Goal: Communication & Community: Answer question/provide support

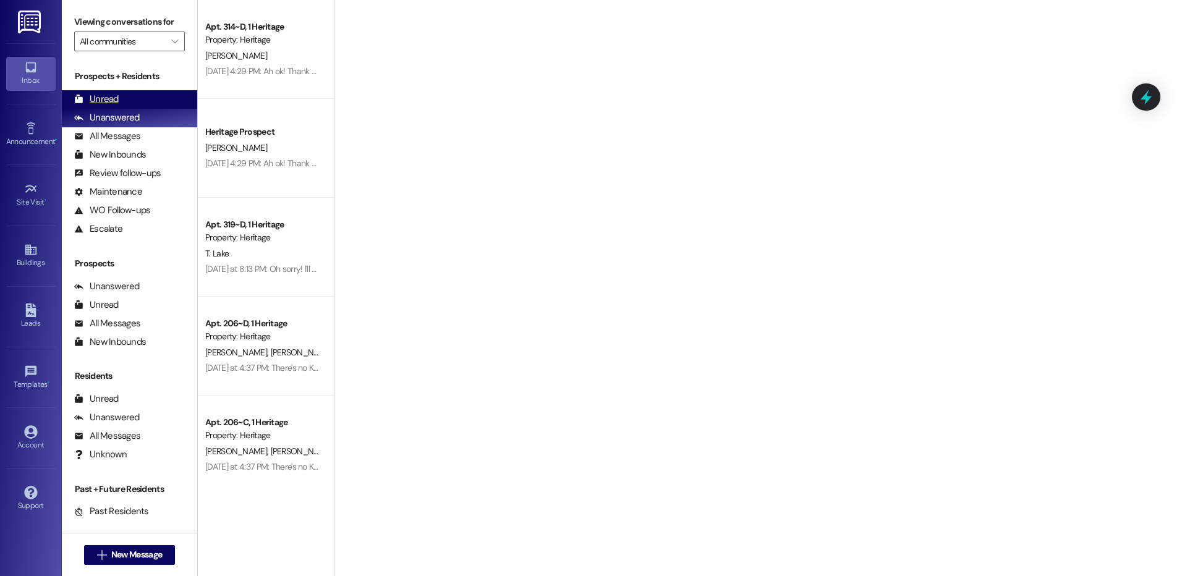
click at [110, 104] on div "Unread" at bounding box center [96, 99] width 45 height 13
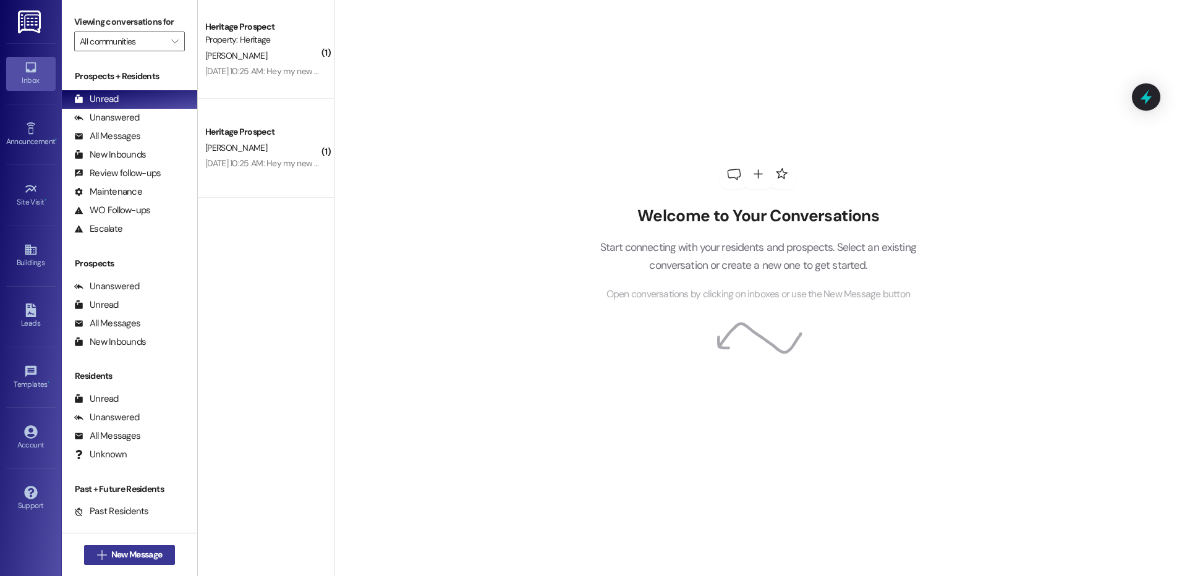
click at [88, 559] on button " New Message" at bounding box center [129, 555] width 91 height 20
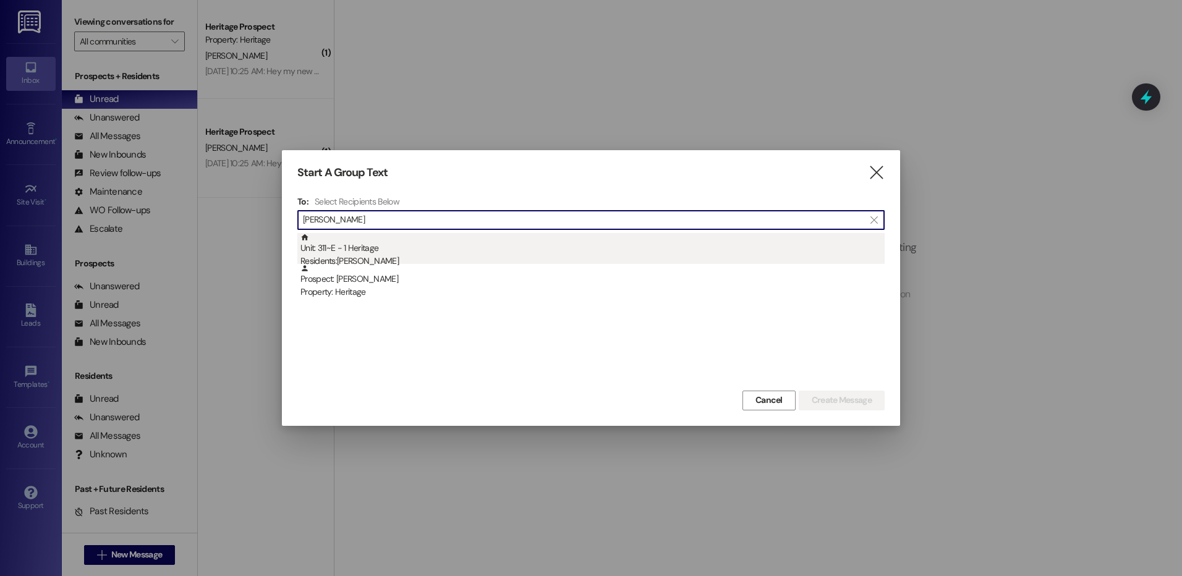
type input "[PERSON_NAME]"
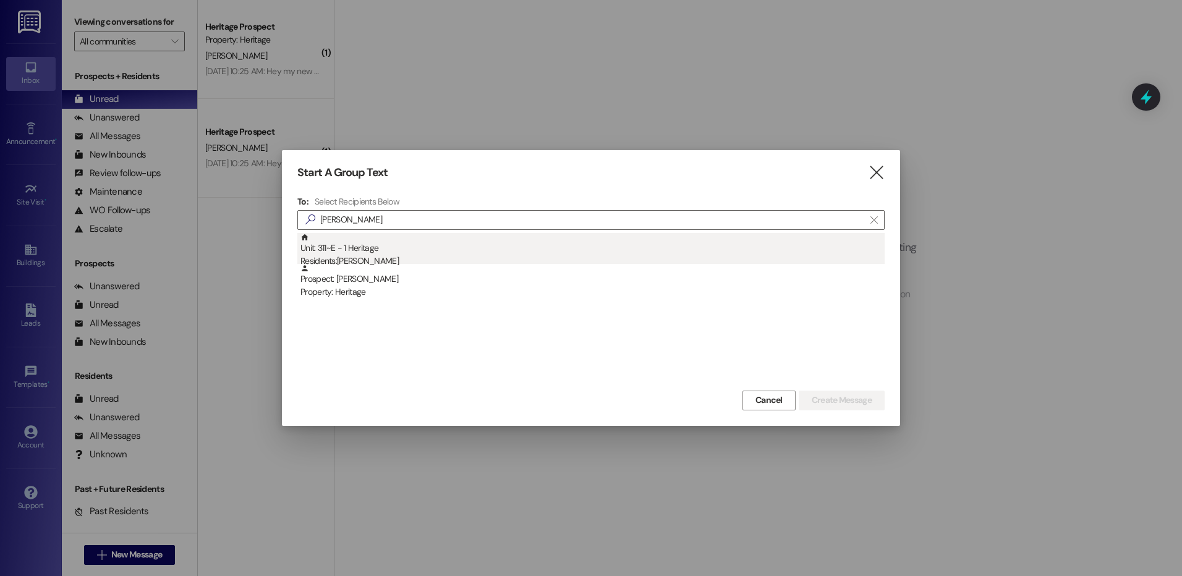
click at [514, 247] on div "Unit: 311~E - 1 Heritage Residents: Grace Chapman" at bounding box center [592, 250] width 584 height 35
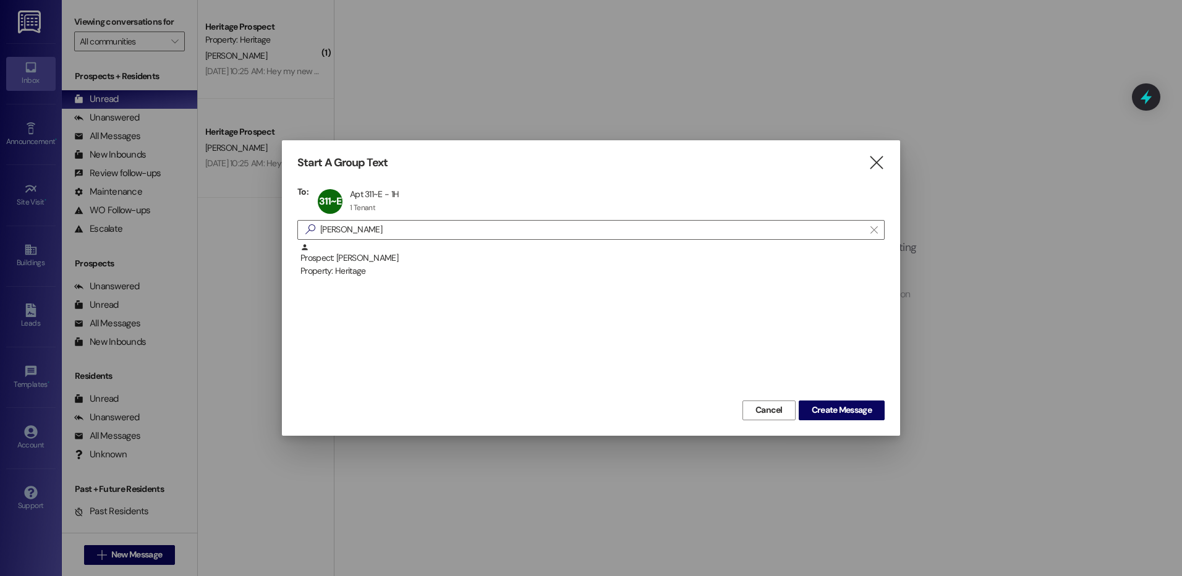
click at [807, 395] on div "Prospect: Grace Chapman Property: Heritage" at bounding box center [590, 320] width 587 height 155
click at [810, 402] on button "Create Message" at bounding box center [842, 411] width 86 height 20
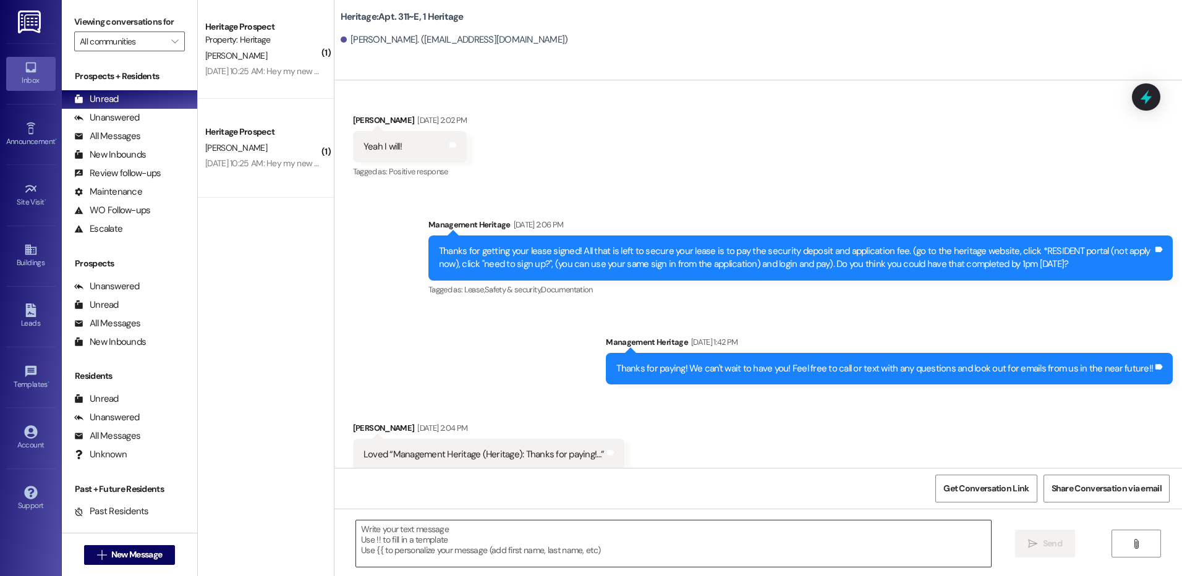
scroll to position [664, 0]
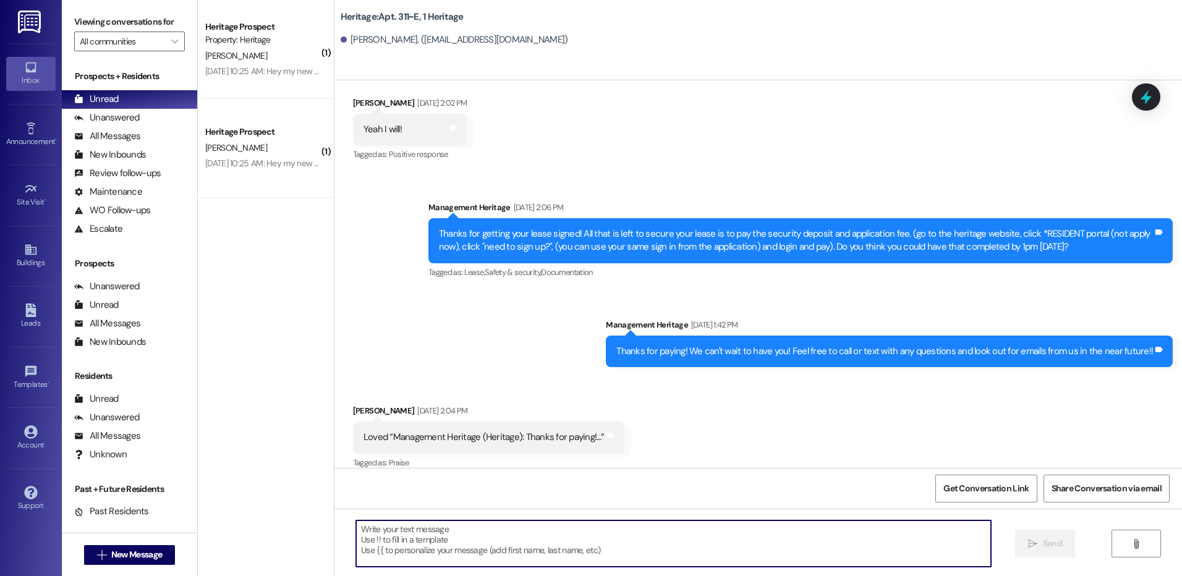
click at [425, 541] on textarea at bounding box center [673, 543] width 634 height 46
type textarea "H"
click at [430, 545] on textarea at bounding box center [673, 543] width 634 height 46
paste textarea "Hi _____! Your _____ renewal lease is ready to sign in your resident portal! Wi…"
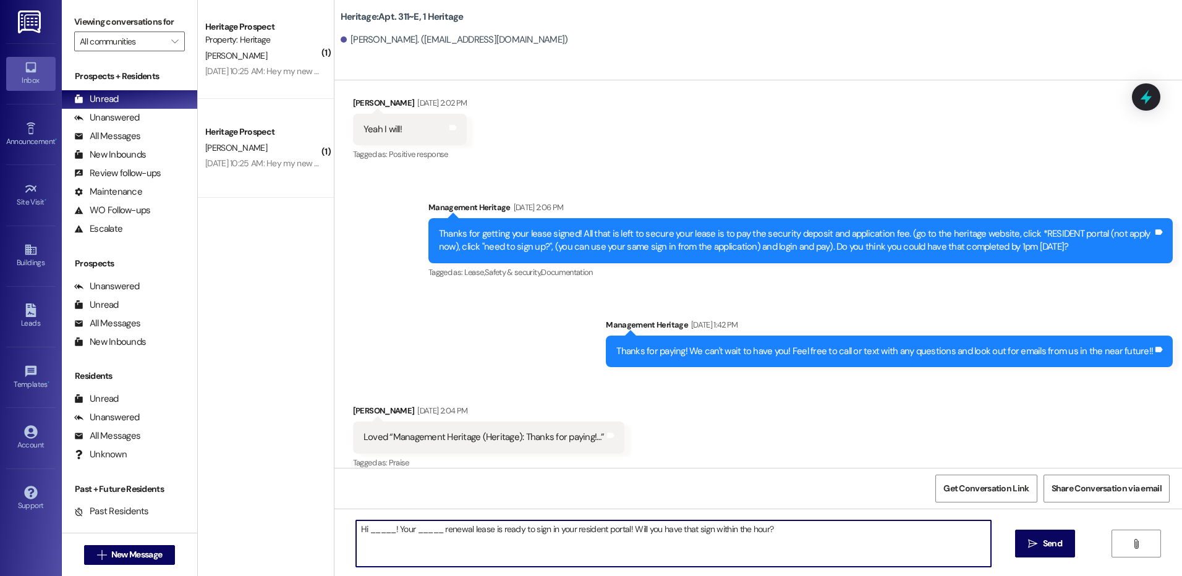
click at [370, 535] on textarea "Hi _____! Your _____ renewal lease is ready to sign in your resident portal! Wi…" at bounding box center [673, 543] width 634 height 46
click at [414, 534] on textarea "Hi Grace! Your _____ renewal lease is ready to sign in your resident portal! Wi…" at bounding box center [673, 543] width 634 height 46
click at [414, 534] on textarea "Hi Grace! Your Winter renewal lease is ready to sign in your resident portal! W…" at bounding box center [673, 543] width 634 height 46
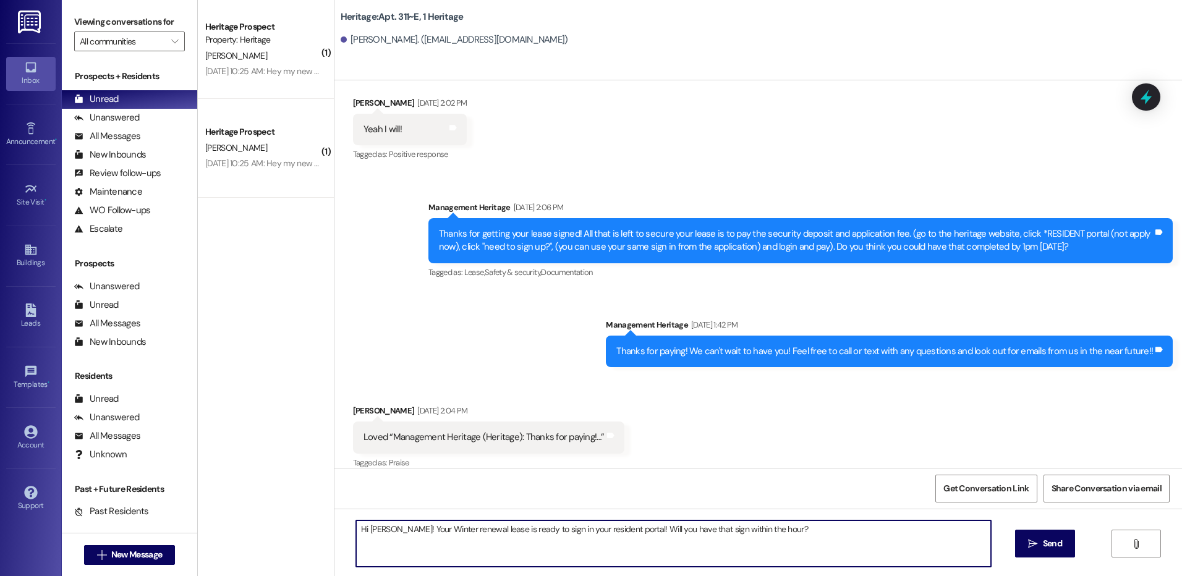
click at [414, 534] on textarea "Hi Grace! Your Winter renewal lease is ready to sign in your resident portal! W…" at bounding box center [673, 543] width 634 height 46
type textarea "Hi Grace! Your Winter renewal lease is ready to sign in your resident portal! W…"
click at [1030, 543] on icon "" at bounding box center [1032, 544] width 9 height 10
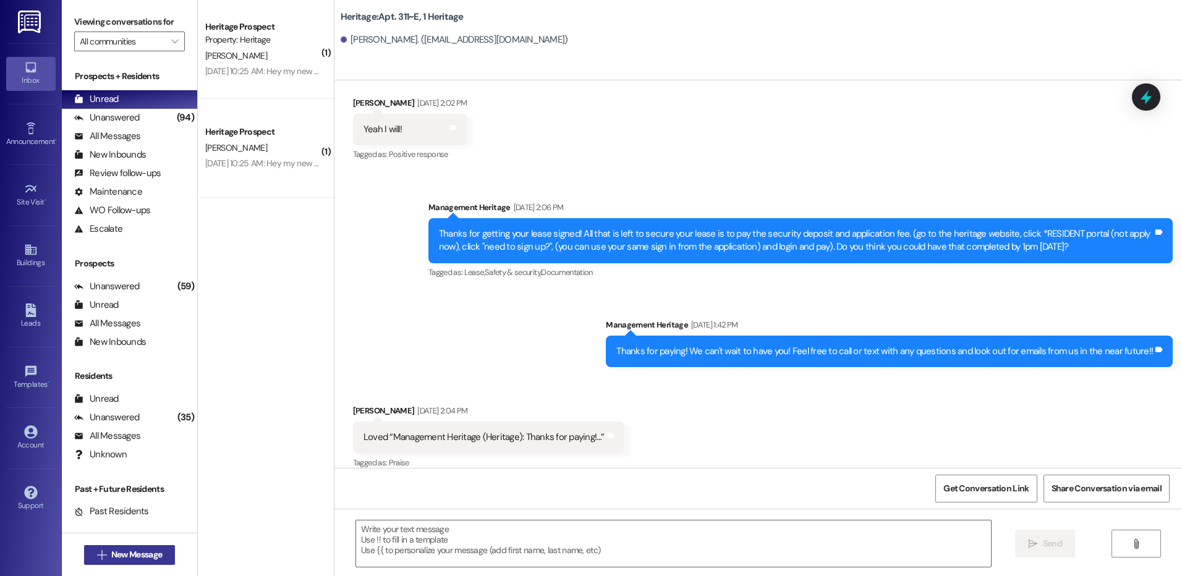
click at [111, 548] on span "New Message" at bounding box center [136, 554] width 51 height 13
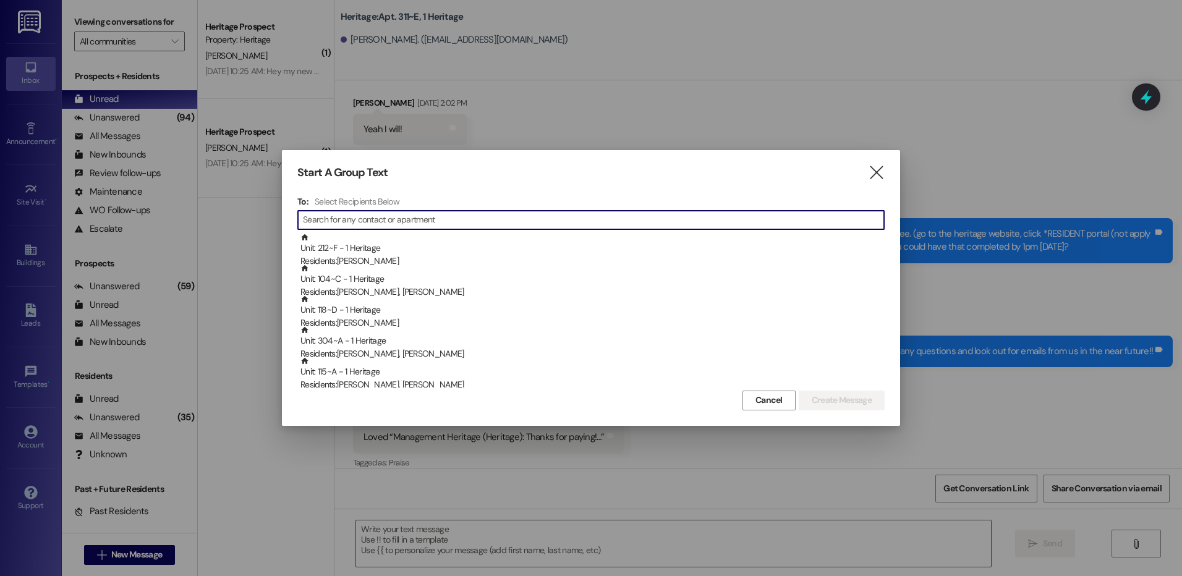
click at [362, 221] on input at bounding box center [593, 219] width 581 height 17
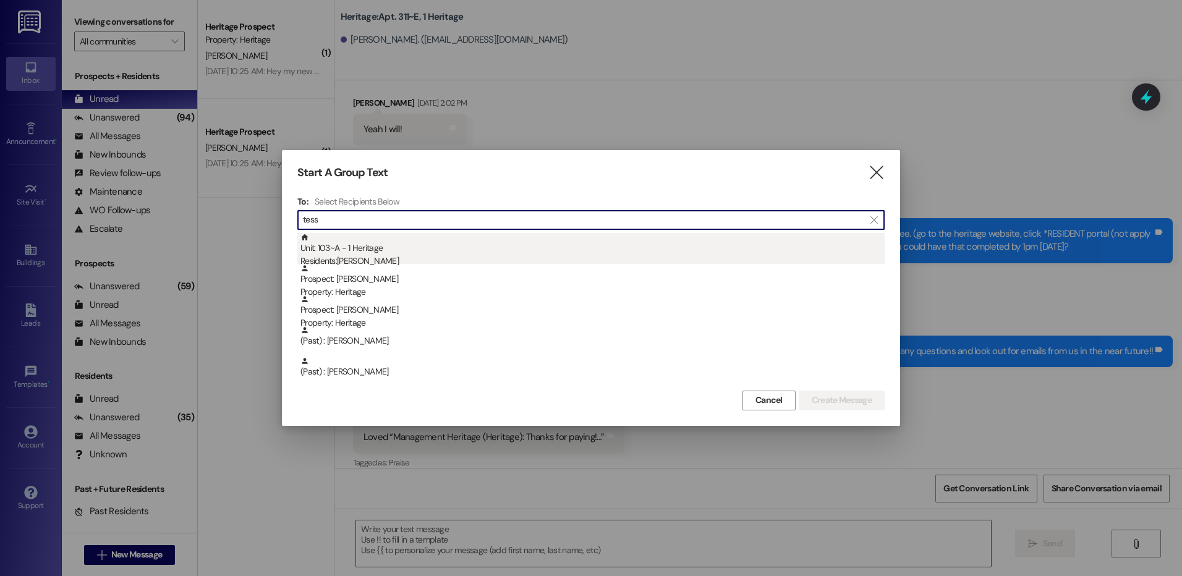
type input "tess"
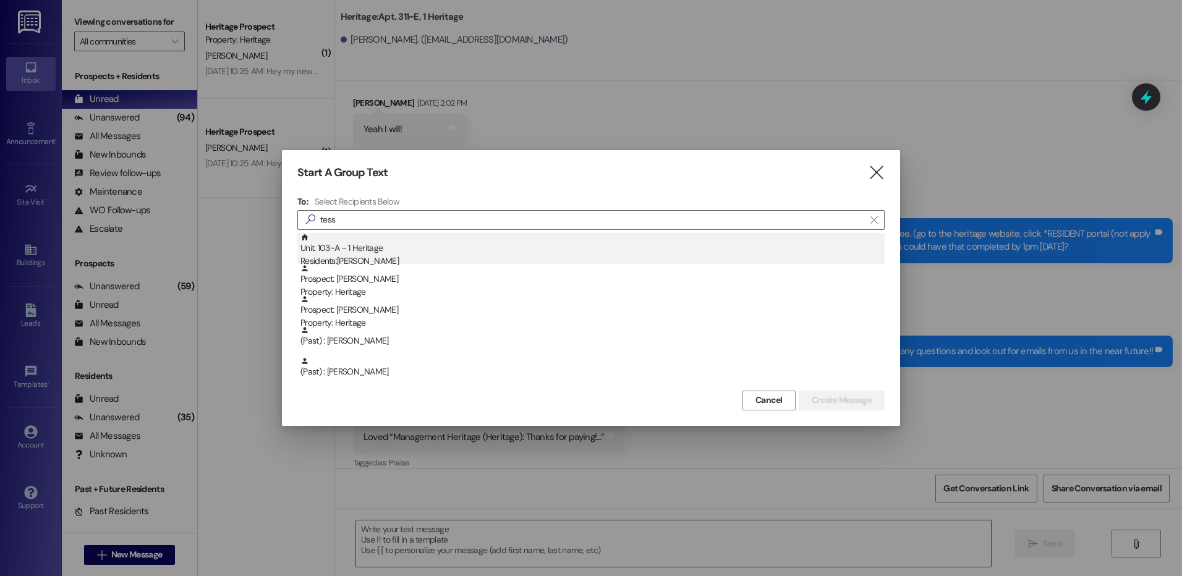
click at [371, 252] on div "Unit: 103~A - 1 Heritage Residents: Tess Holfeltz" at bounding box center [592, 250] width 584 height 35
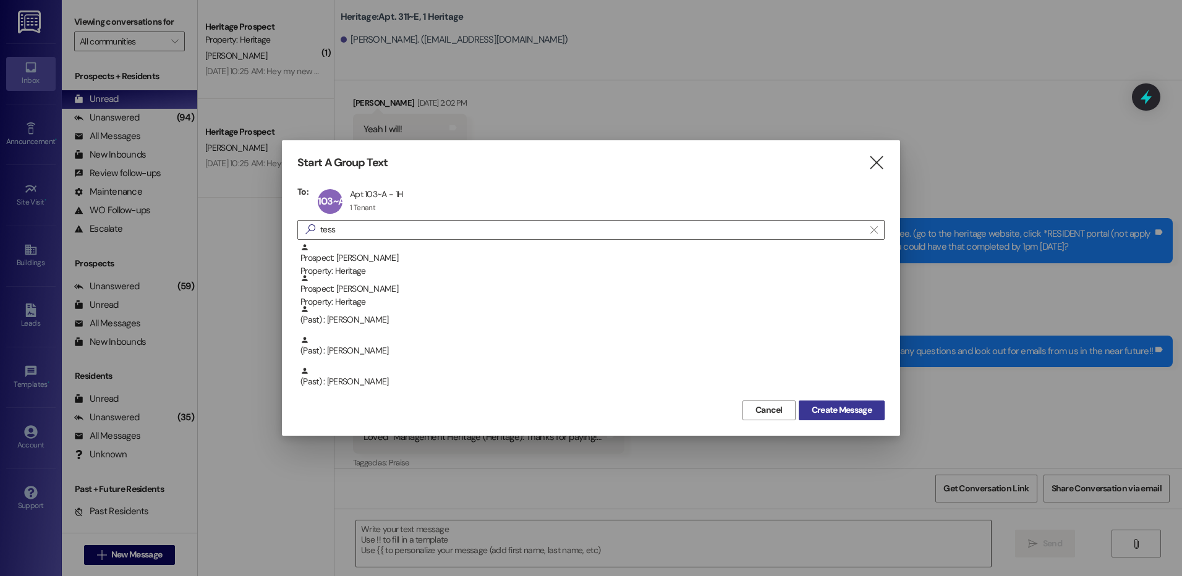
click at [824, 404] on span "Create Message" at bounding box center [842, 410] width 60 height 13
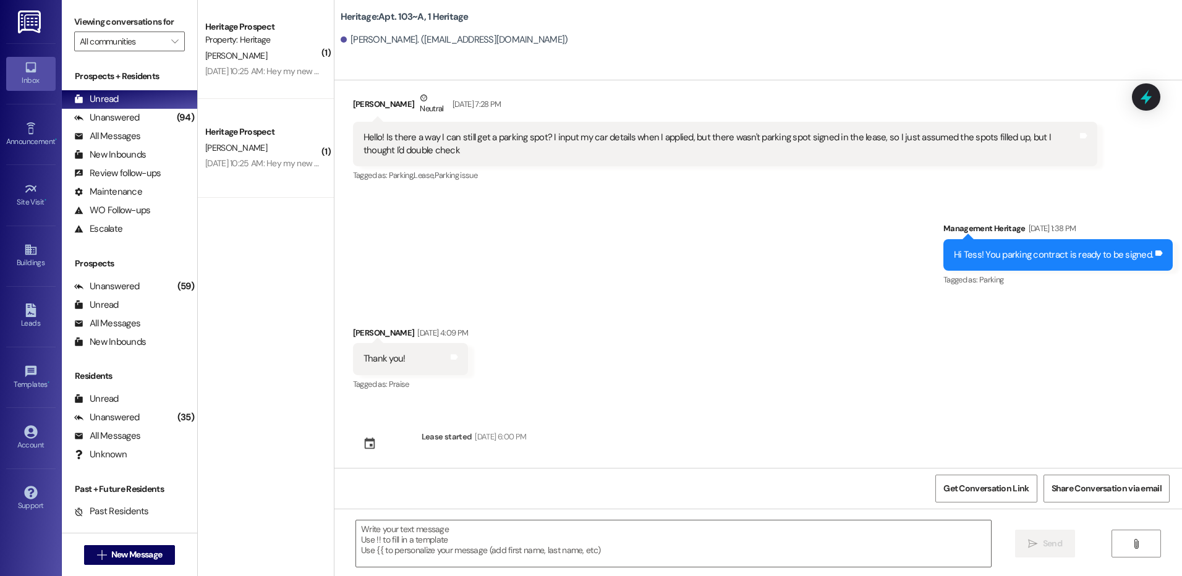
scroll to position [1421, 0]
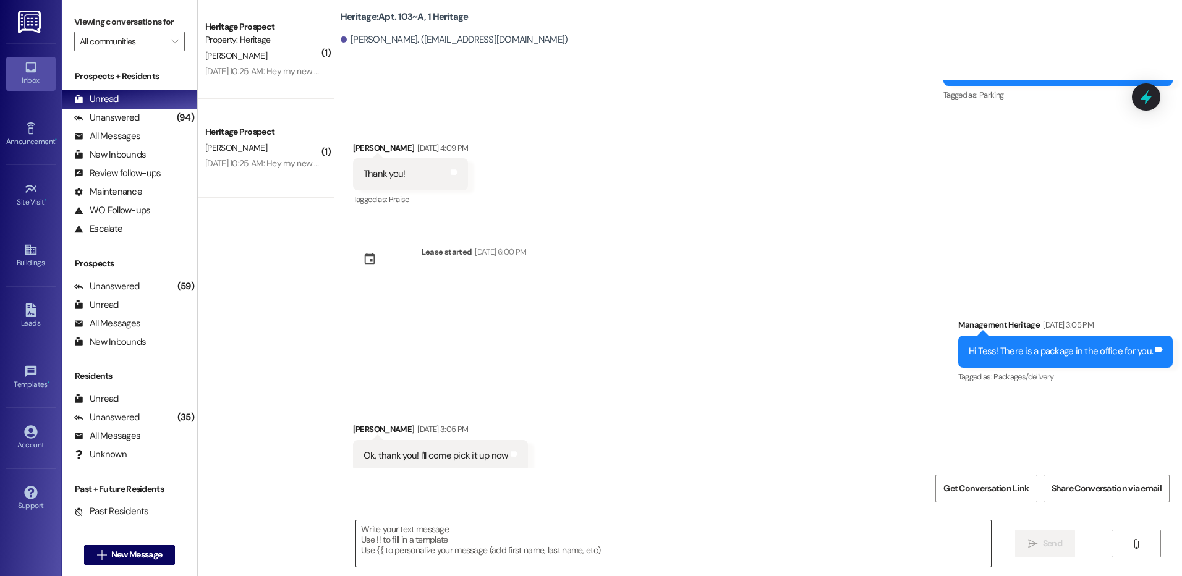
click at [444, 540] on textarea at bounding box center [673, 543] width 634 height 46
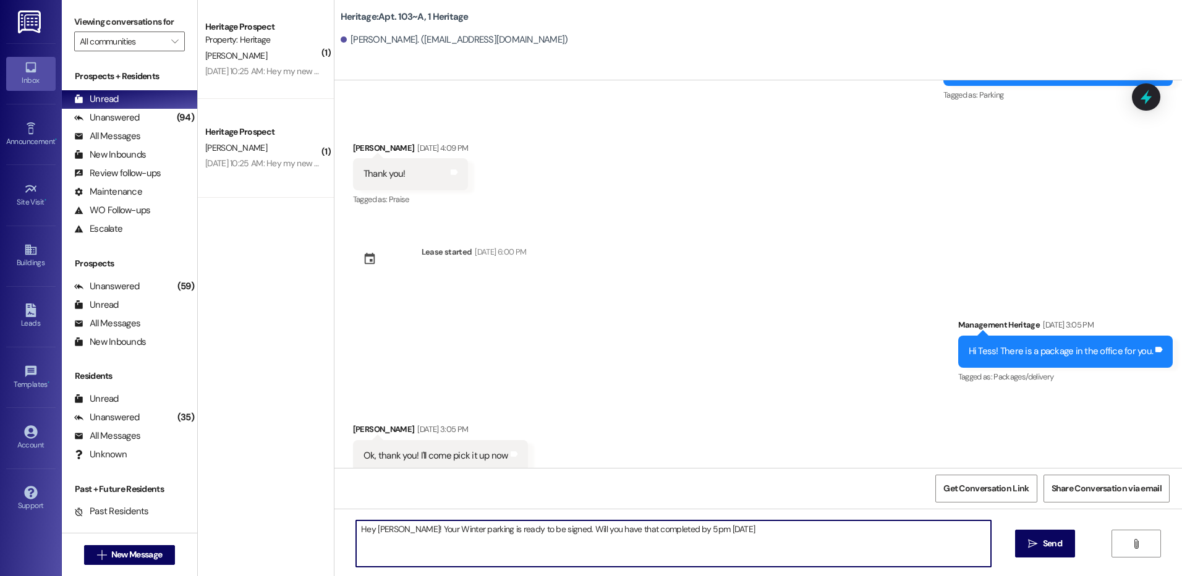
type textarea "Hey [PERSON_NAME]! Your Winter parking is ready to be signed. Will you have tha…"
type textarea "Also you already have a winter lease."
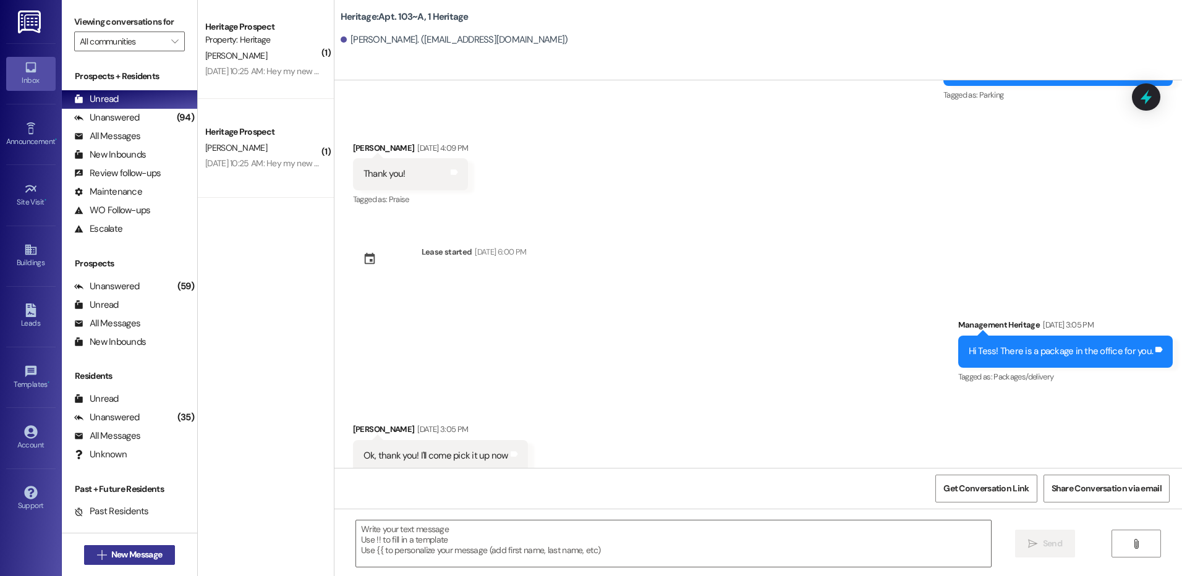
click at [137, 556] on span "New Message" at bounding box center [136, 554] width 51 height 13
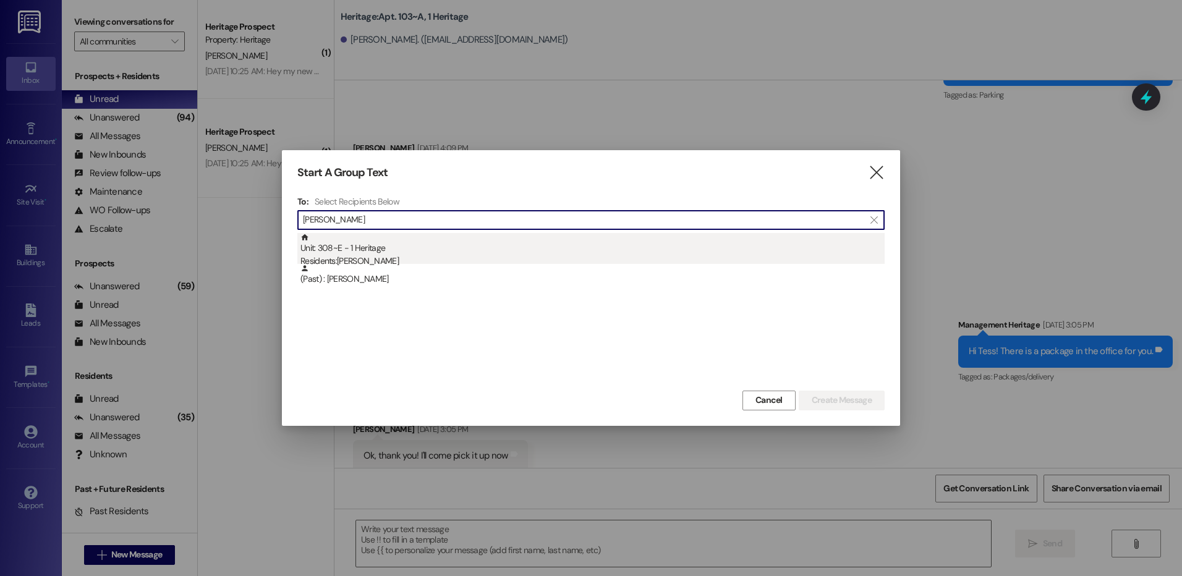
type input "lila"
click at [385, 257] on div "Residents: Lila Cude" at bounding box center [592, 261] width 584 height 13
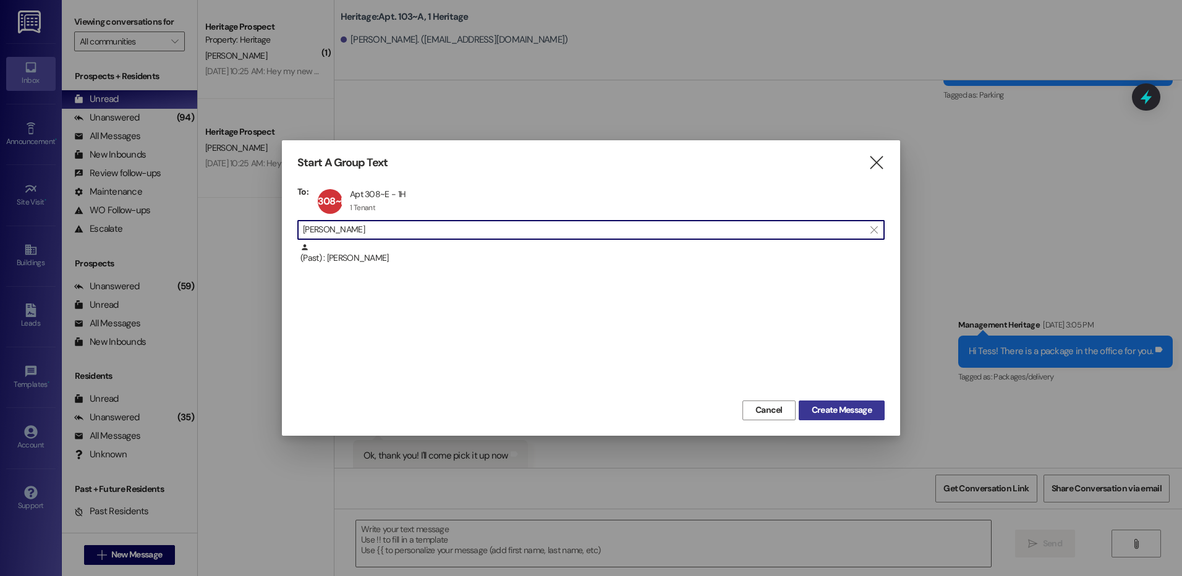
click at [838, 410] on span "Create Message" at bounding box center [842, 410] width 60 height 13
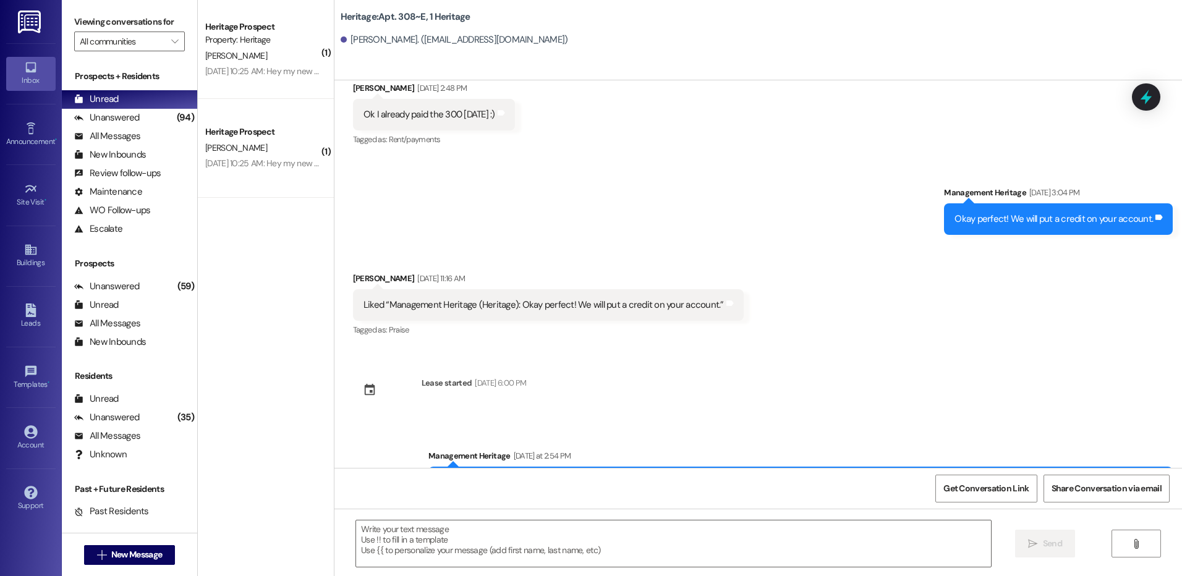
scroll to position [1842, 0]
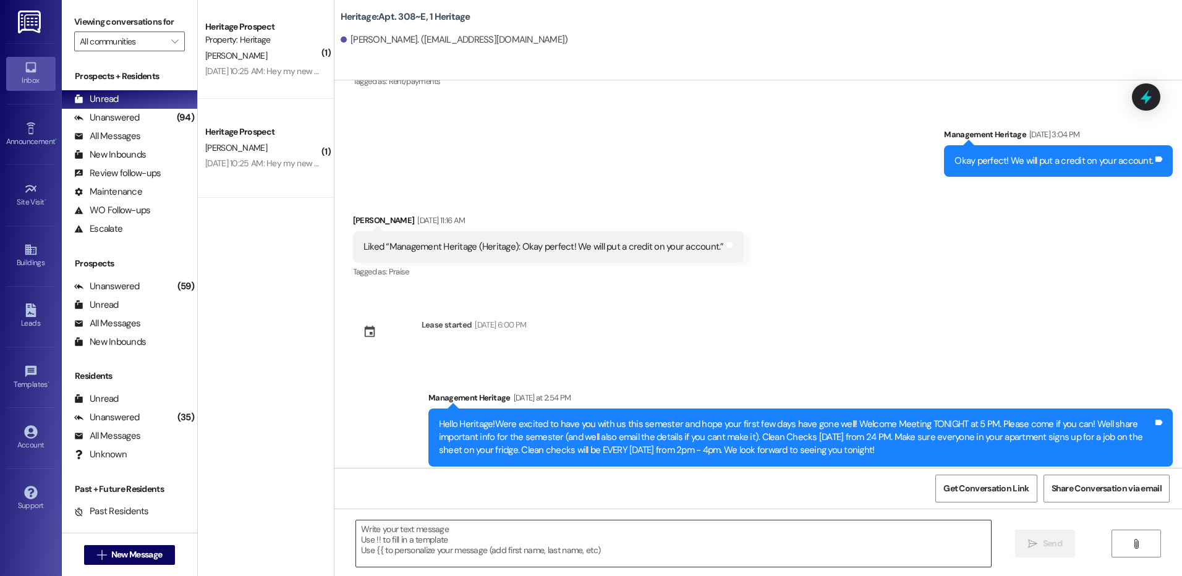
click at [424, 526] on textarea at bounding box center [673, 543] width 634 height 46
paste textarea "Hi _____! Your _____ renewal lease is ready to sign in your resident portal! Wi…"
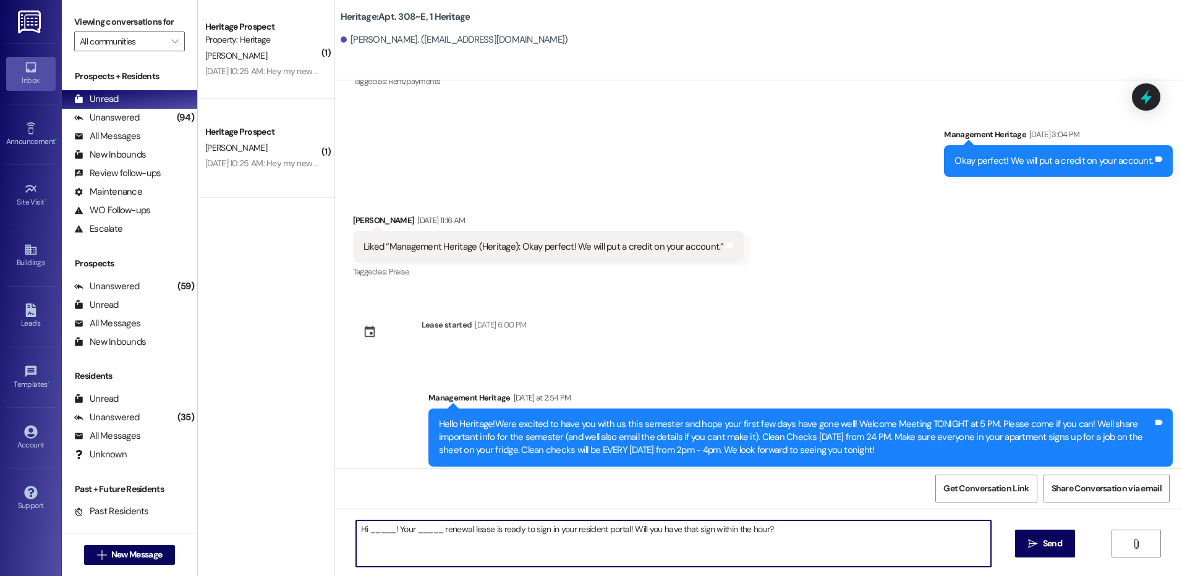
click at [386, 530] on textarea "Hi _____! Your _____ renewal lease is ready to sign in your resident portal! Wi…" at bounding box center [673, 543] width 634 height 46
click at [376, 528] on textarea "Hi _____! Your _____ renewal lease is ready to sign in your resident portal! Wi…" at bounding box center [673, 543] width 634 height 46
click at [409, 534] on textarea "Hi Lila! Your _____ renewal lease is ready to sign in your resident portal! Wil…" at bounding box center [673, 543] width 634 height 46
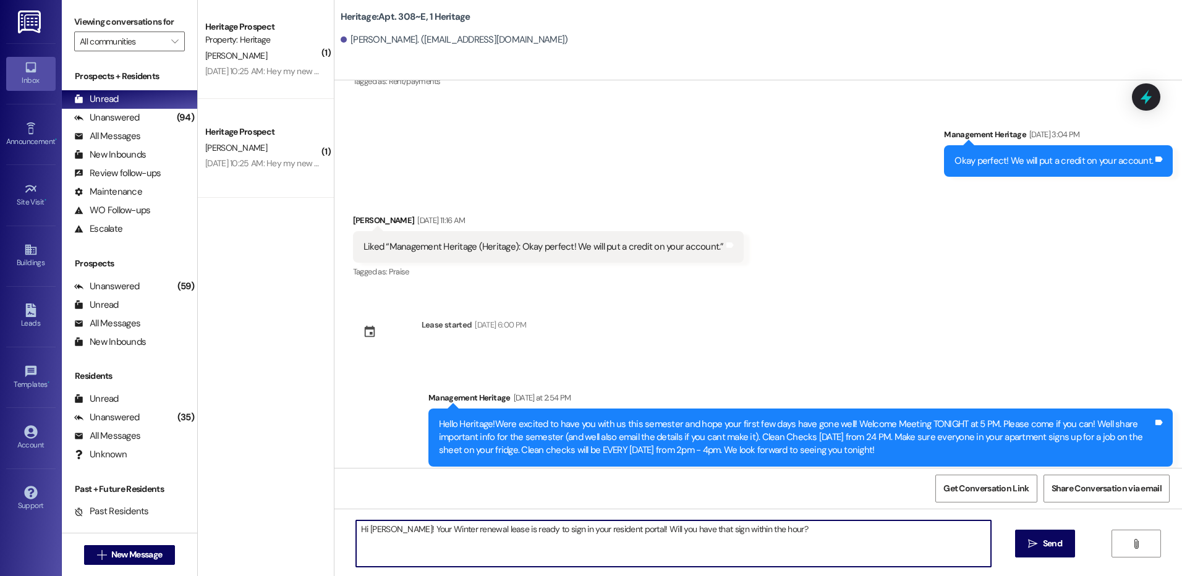
click at [468, 533] on textarea "Hi Lila! Your Winter renewal lease is ready to sign in your resident portal! Wi…" at bounding box center [673, 543] width 634 height 46
type textarea "Hi Lila! Your Winter renewal lease and parking is ready to sign in your residen…"
click at [1022, 543] on button " Send" at bounding box center [1045, 544] width 60 height 28
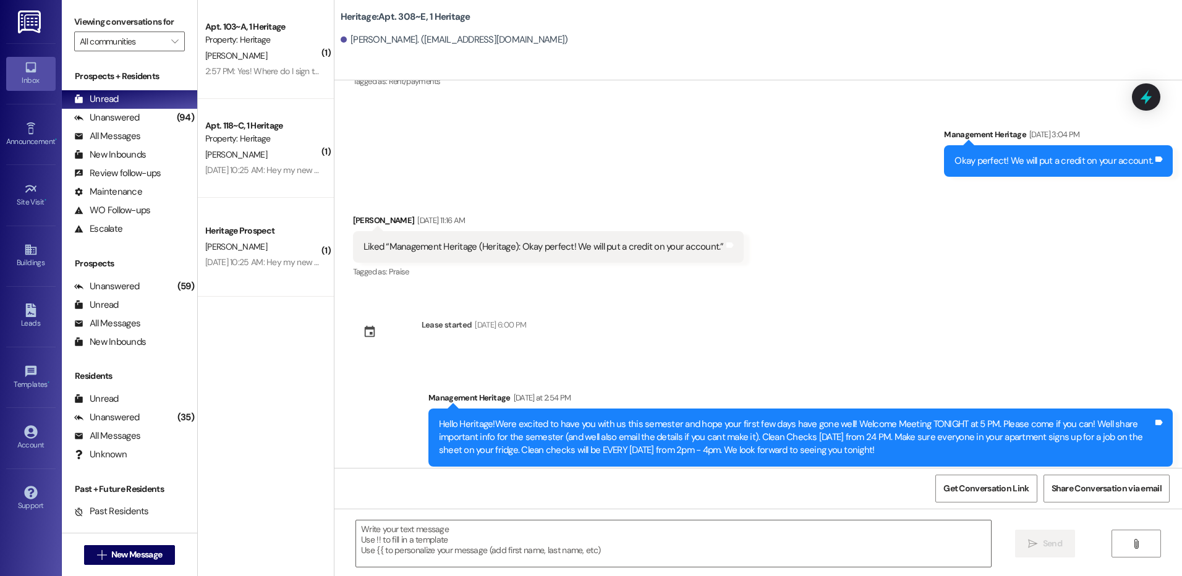
click at [284, 66] on div "2:57 PM: Yes! Where do I sign that? 2:57 PM: Yes! Where do I sign that?" at bounding box center [267, 71] width 125 height 11
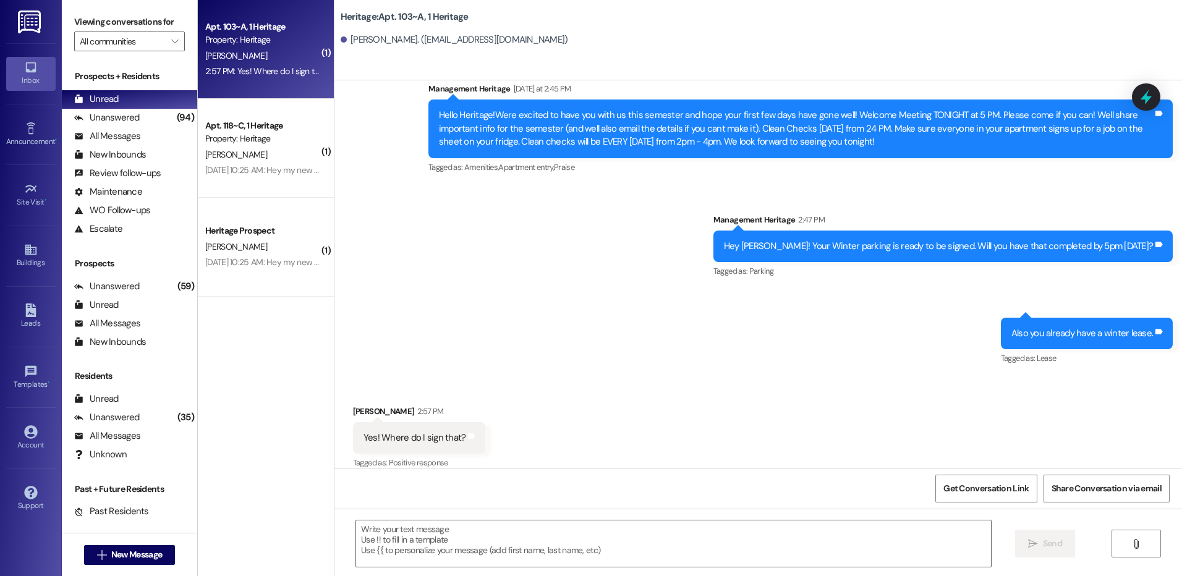
scroll to position [1848, 0]
click at [443, 546] on textarea at bounding box center [673, 543] width 634 height 46
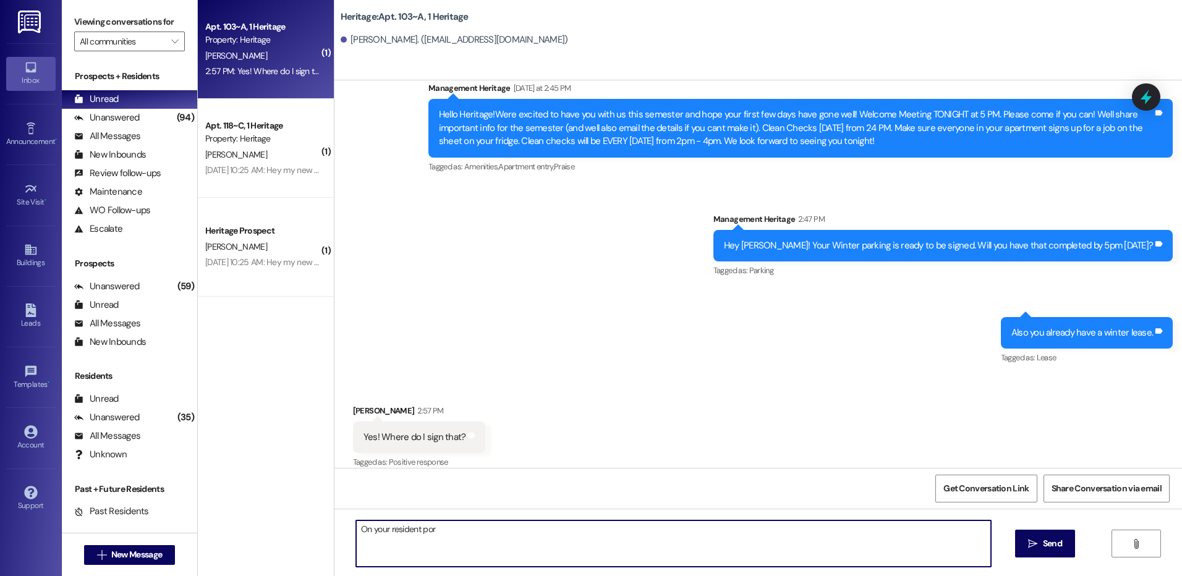
scroll to position [1848, 0]
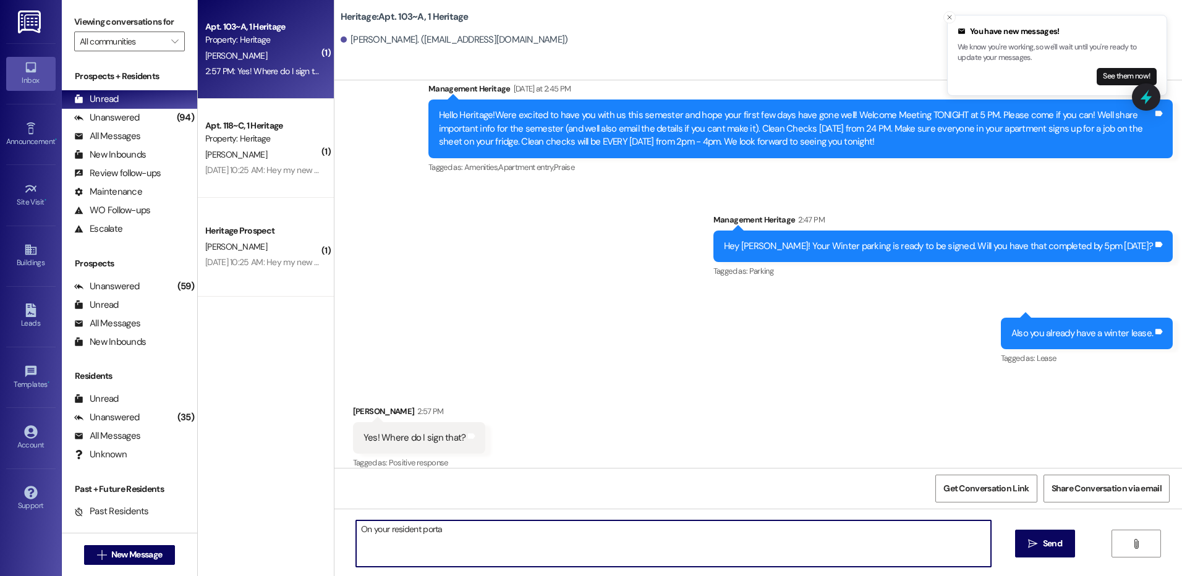
type textarea "On your resident portal"
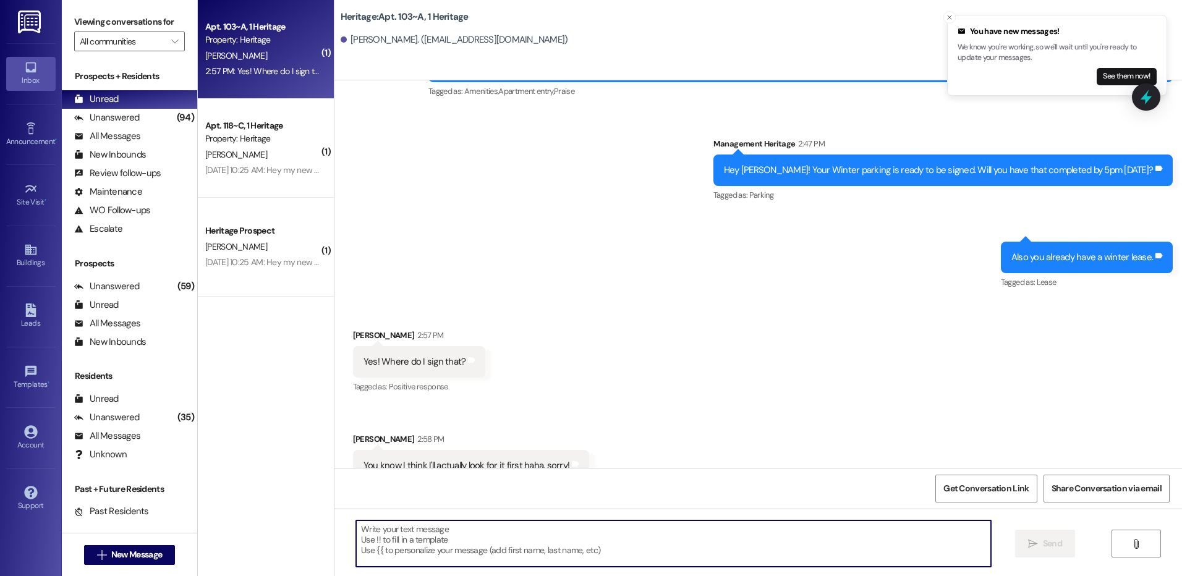
scroll to position [1934, 0]
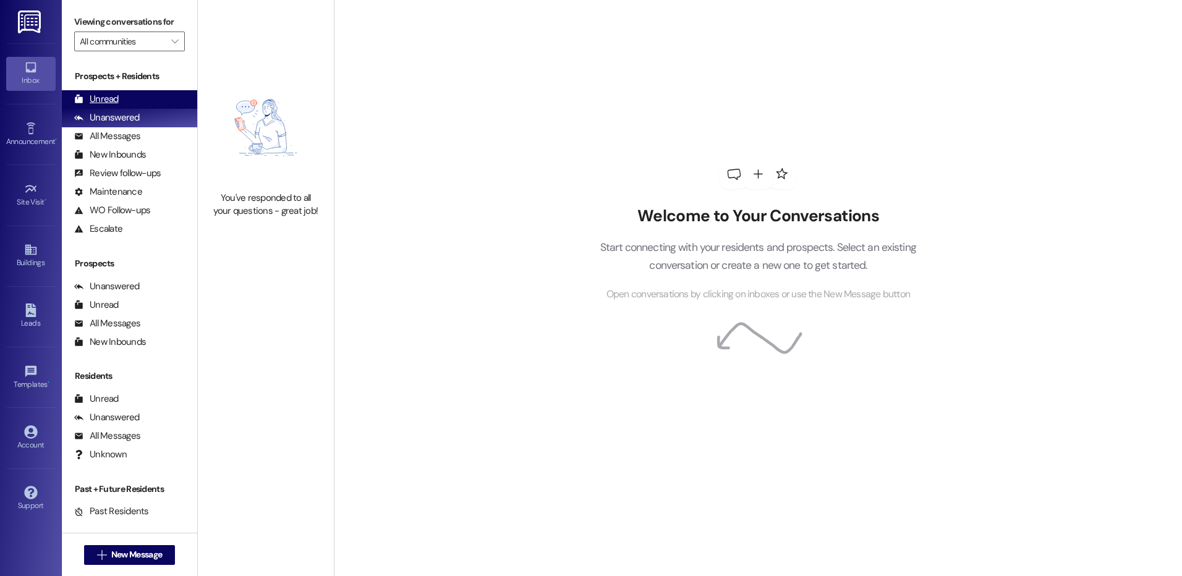
click at [153, 98] on div "Unread (0)" at bounding box center [129, 99] width 135 height 19
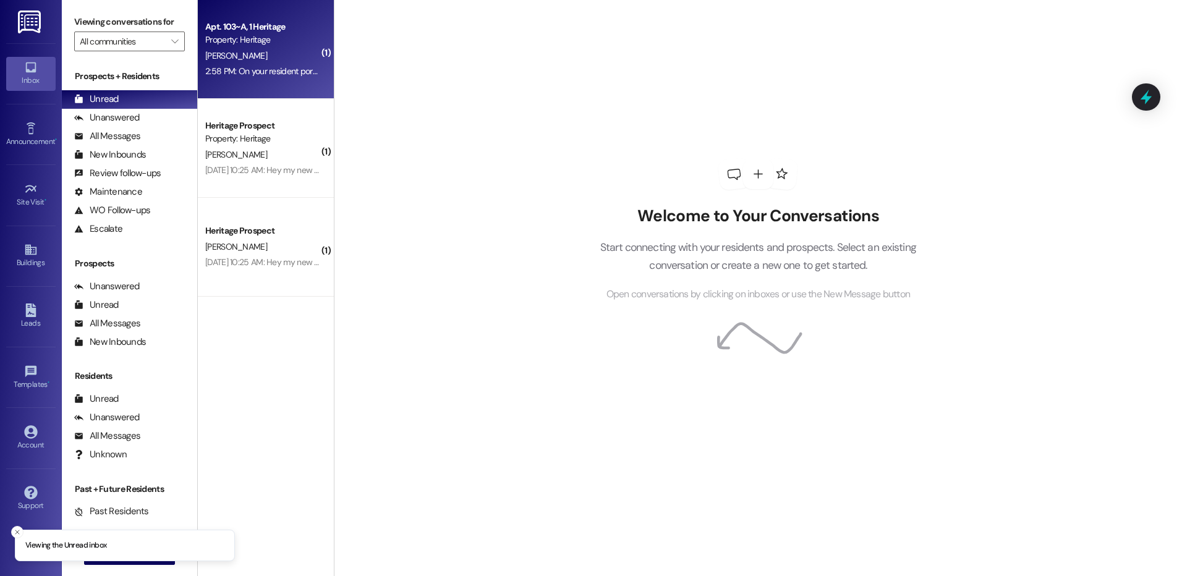
click at [283, 75] on div "2:58 PM: On your resident portal 2:58 PM: On your resident portal" at bounding box center [263, 71] width 116 height 11
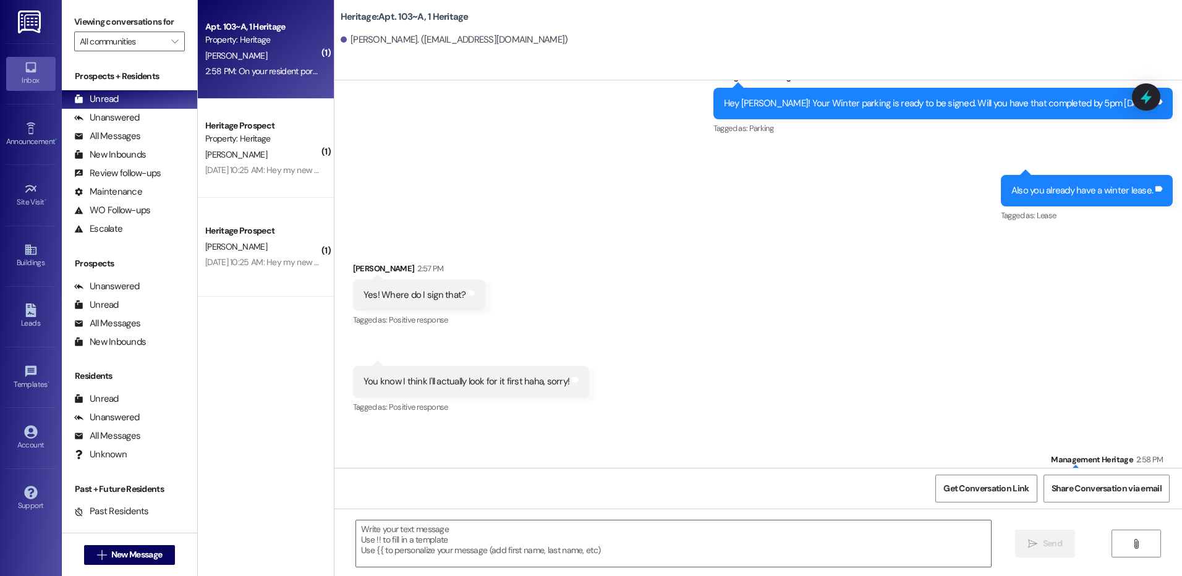
scroll to position [2021, 0]
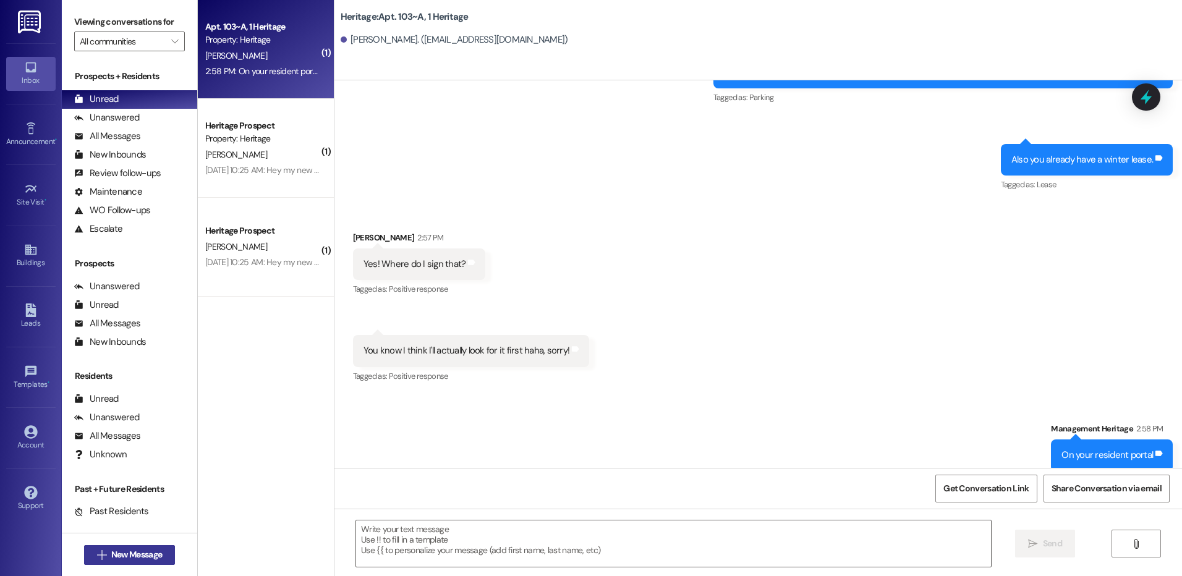
click at [121, 558] on span "New Message" at bounding box center [136, 554] width 51 height 13
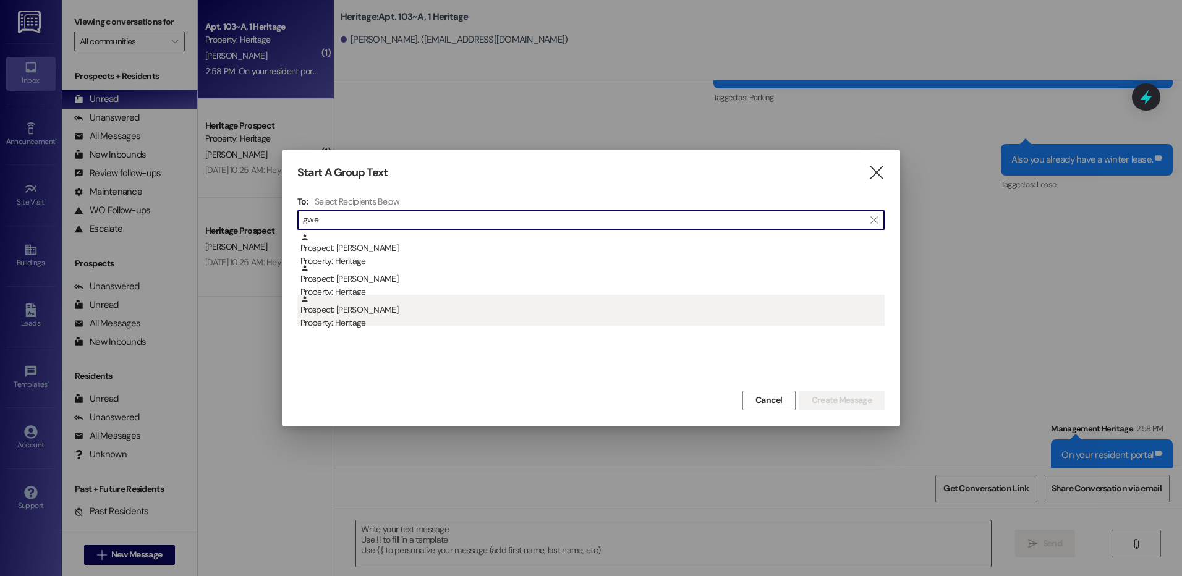
type input "gwe"
click at [421, 319] on div "Property: Heritage" at bounding box center [592, 322] width 584 height 13
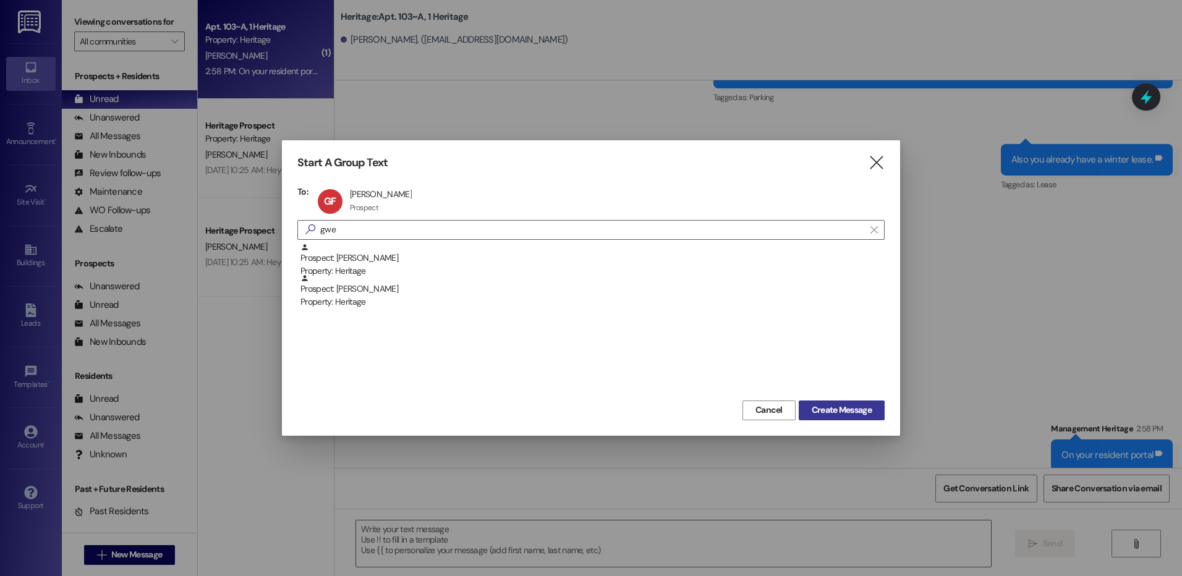
click at [857, 413] on span "Create Message" at bounding box center [842, 410] width 60 height 13
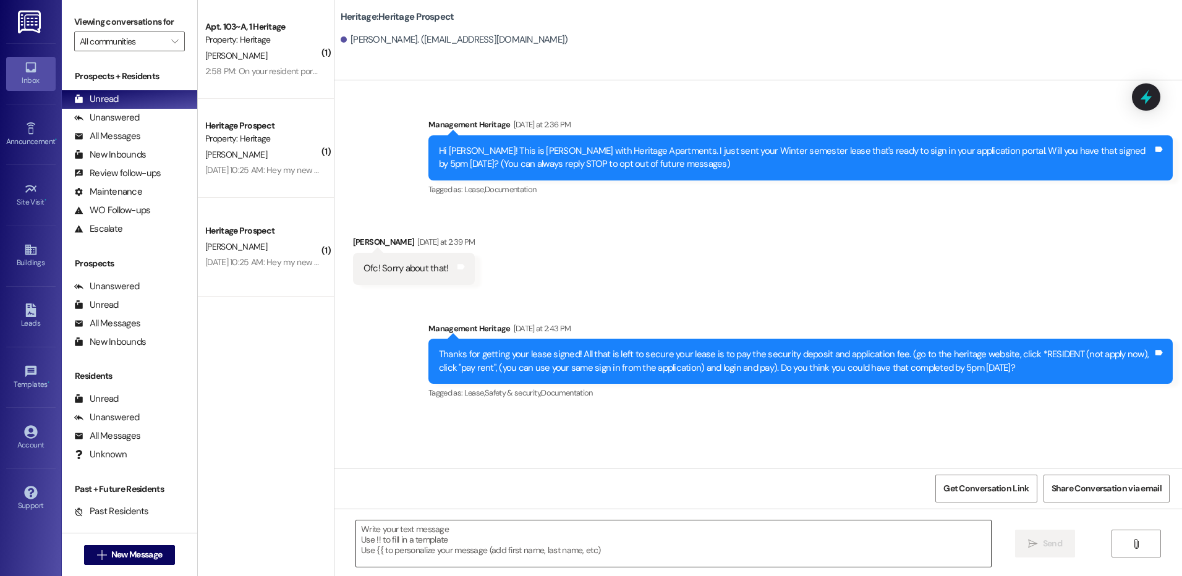
scroll to position [0, 0]
click at [383, 550] on textarea at bounding box center [673, 543] width 634 height 46
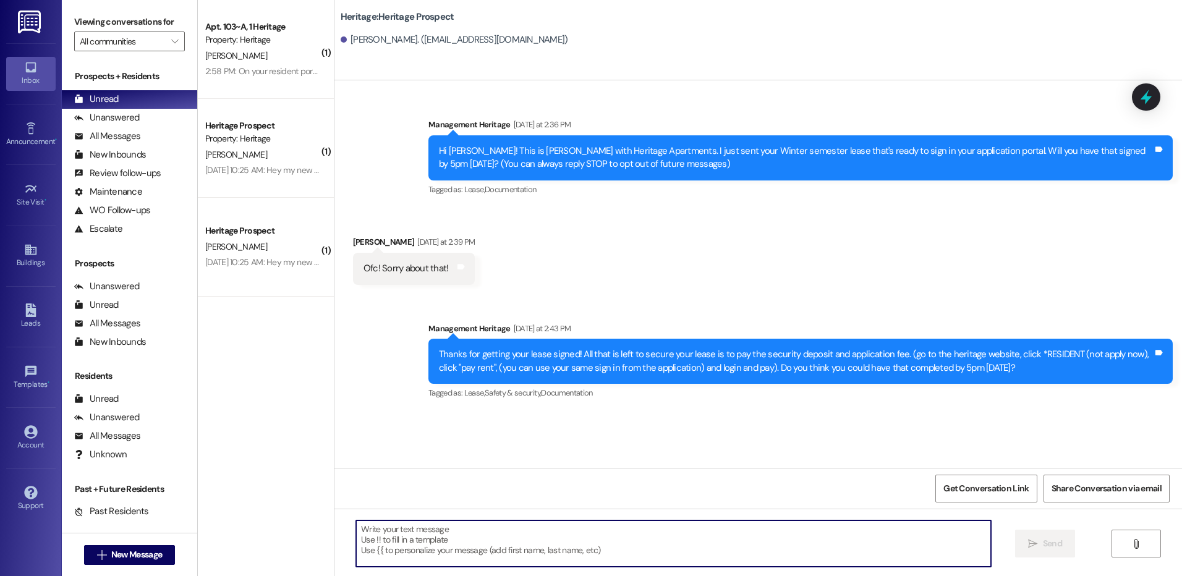
paste textarea "Hi ___! It's Paige with Heritage Apartments. I saw that you still haven't paid …"
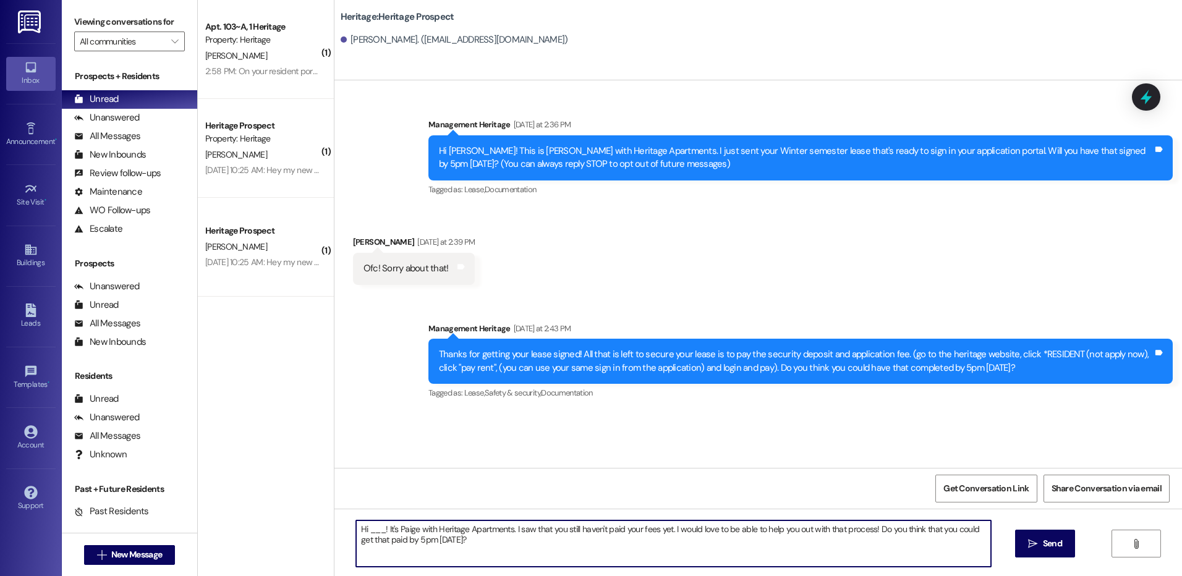
click at [373, 532] on textarea "Hi ___! It's Paige with Heritage Apartments. I saw that you still haven't paid …" at bounding box center [673, 543] width 634 height 46
click at [373, 532] on textarea "Hi [PERSON_NAME]! It's [PERSON_NAME] with Heritage Apartments. I saw that you s…" at bounding box center [673, 543] width 634 height 46
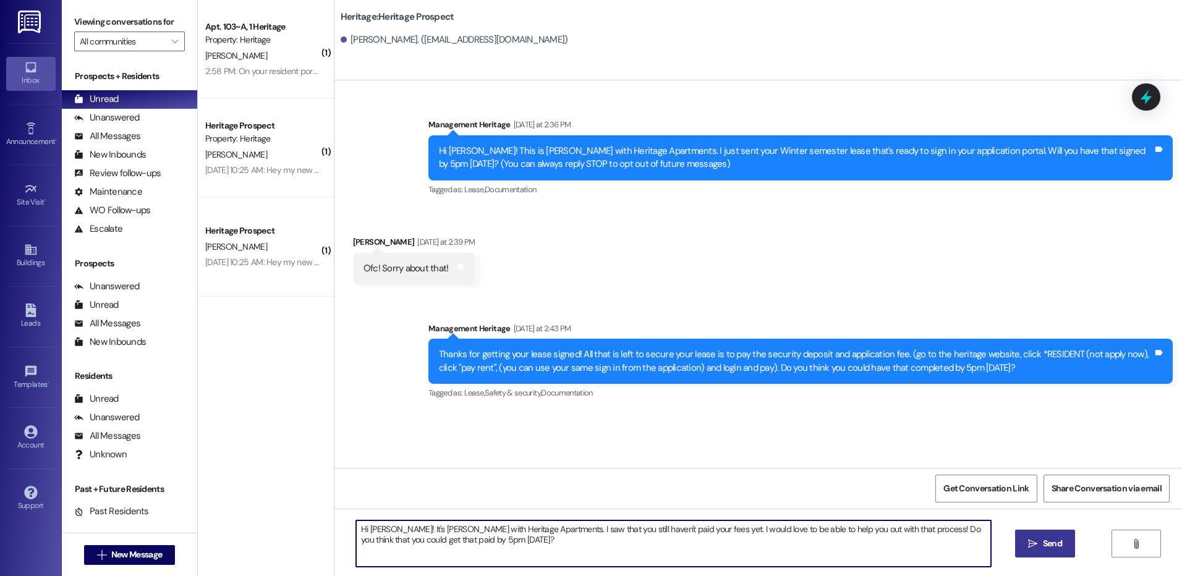
type textarea "Hi [PERSON_NAME]! It's [PERSON_NAME] with Heritage Apartments. I saw that you s…"
click at [1053, 540] on span "Send" at bounding box center [1052, 543] width 19 height 13
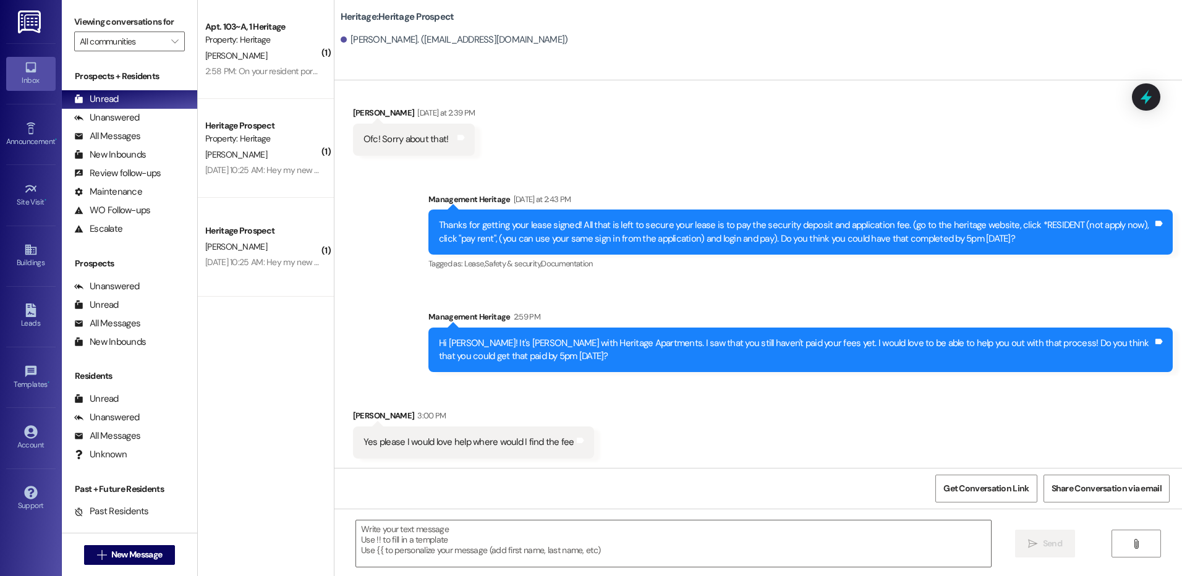
scroll to position [130, 0]
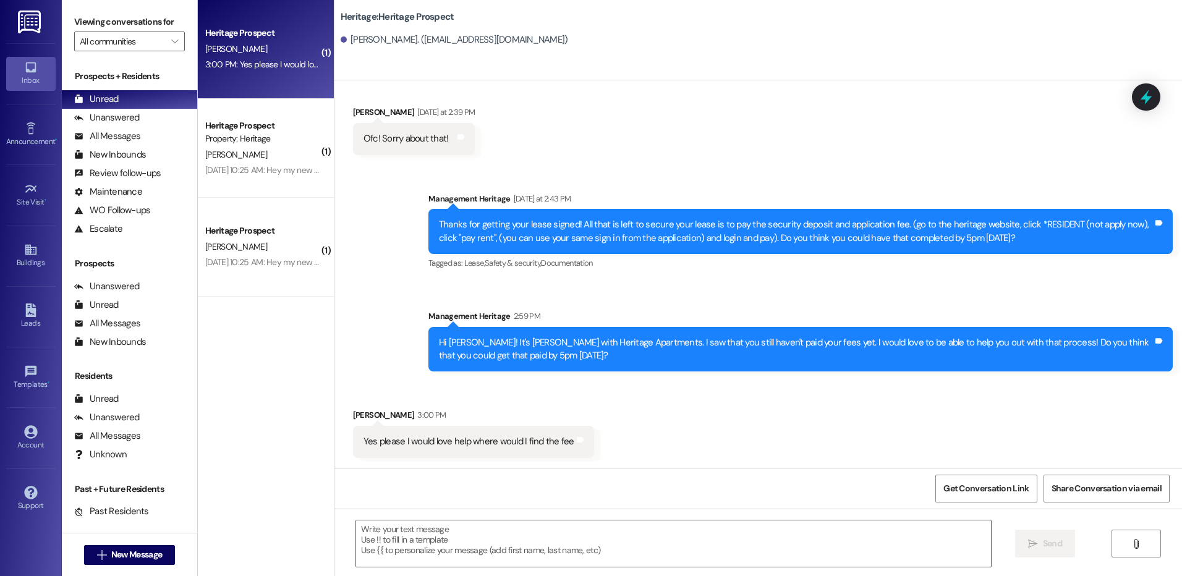
click at [692, 231] on div "Thanks for getting your lease signed! All that is left to secure your lease is …" at bounding box center [796, 231] width 714 height 27
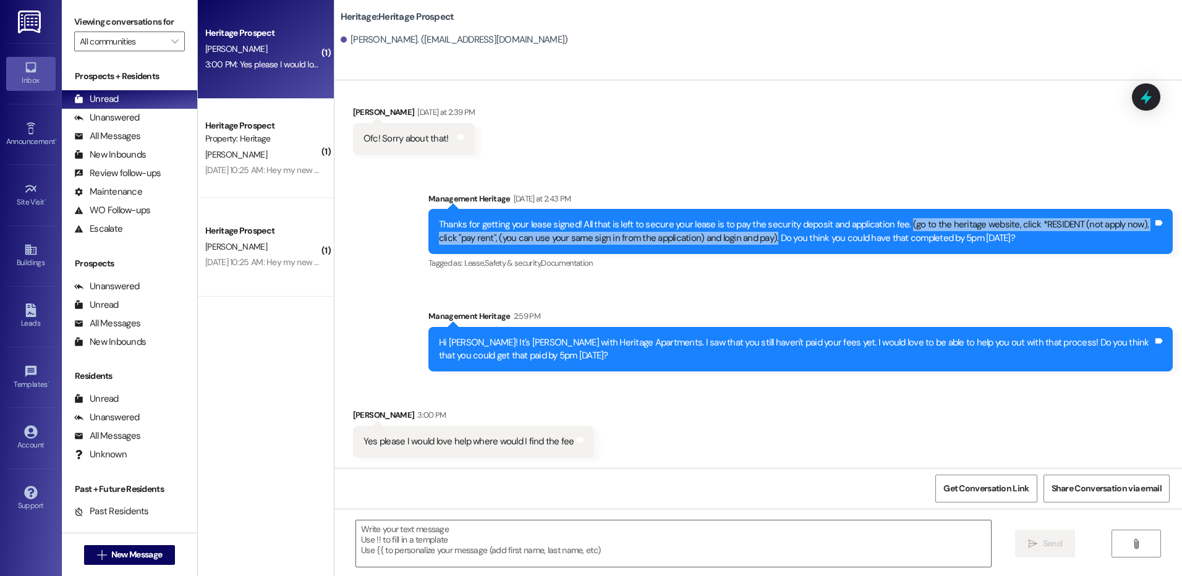
drag, startPoint x: 892, startPoint y: 224, endPoint x: 744, endPoint y: 245, distance: 149.3
click at [744, 245] on div "Thanks for getting your lease signed! All that is left to secure your lease is …" at bounding box center [800, 231] width 744 height 45
copy div "(go to the heritage website, click *RESIDENT (not apply now), click "pay rent",…"
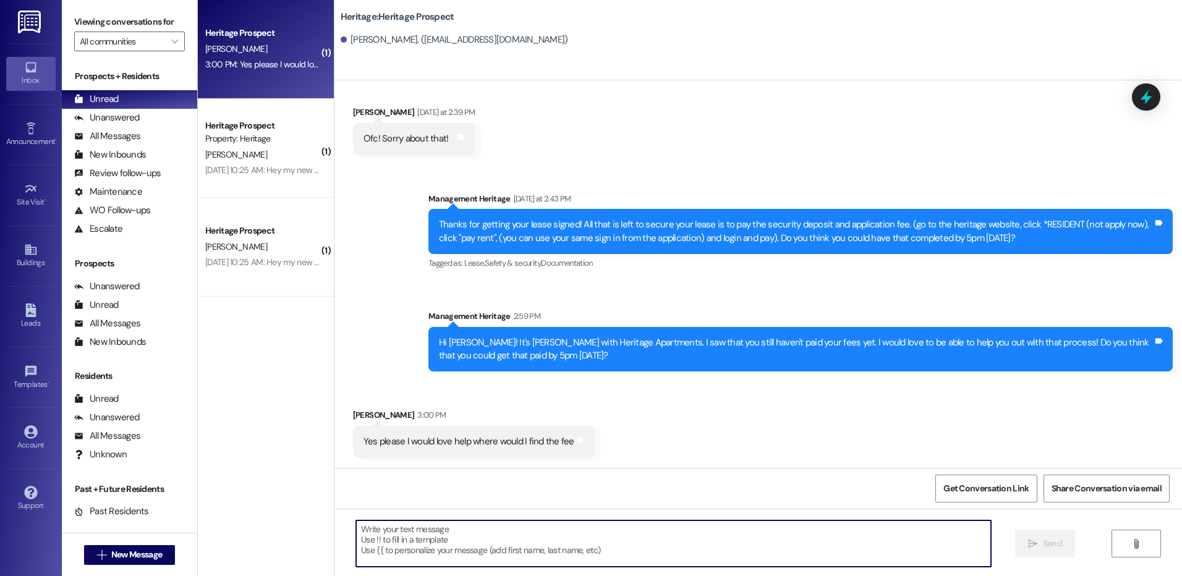
click at [407, 530] on textarea at bounding box center [673, 543] width 634 height 46
paste textarea "(go to the heritage website, click *RESIDENT (not apply now), click "pay rent",…"
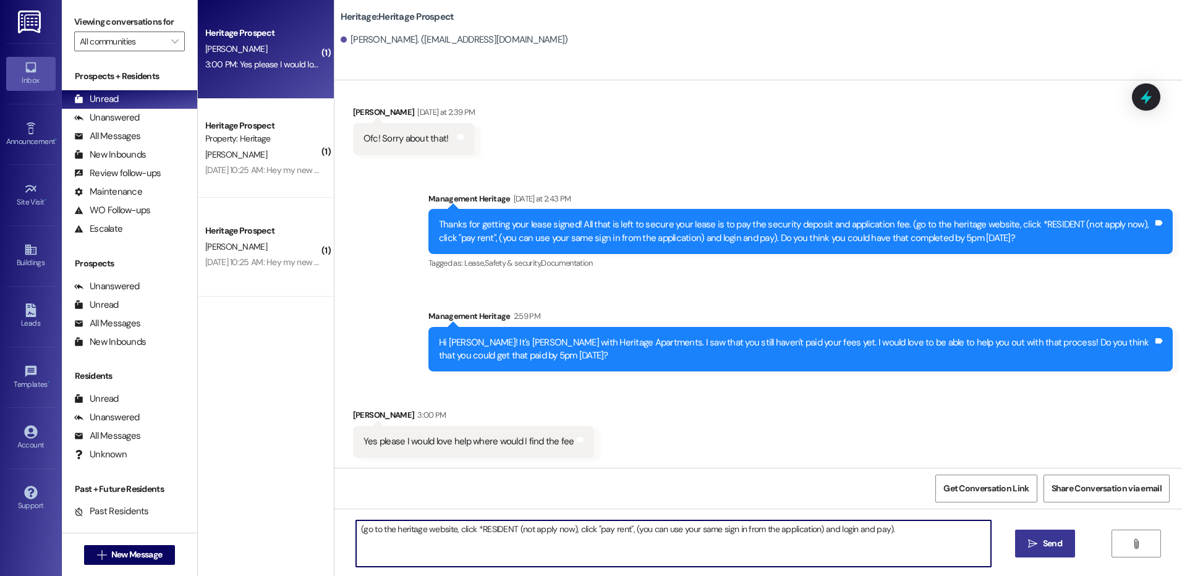
click at [360, 530] on textarea "(go to the heritage website, click *RESIDENT (not apply now), click "pay rent",…" at bounding box center [673, 543] width 634 height 46
click at [876, 533] on textarea "Go to the heritage website, click *RESIDENT (not apply now), click "pay rent", …" at bounding box center [673, 543] width 634 height 46
type textarea "Go to the heritage website, click *RESIDENT (not apply now), click "pay rent", …"
click at [1040, 555] on button " Send" at bounding box center [1045, 544] width 60 height 28
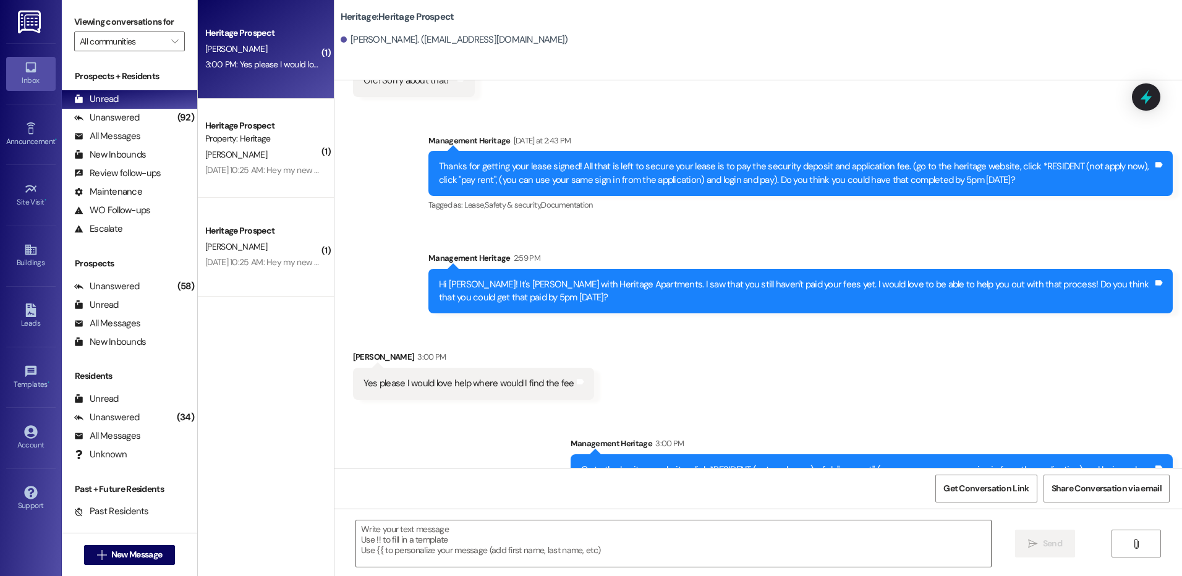
scroll to position [216, 0]
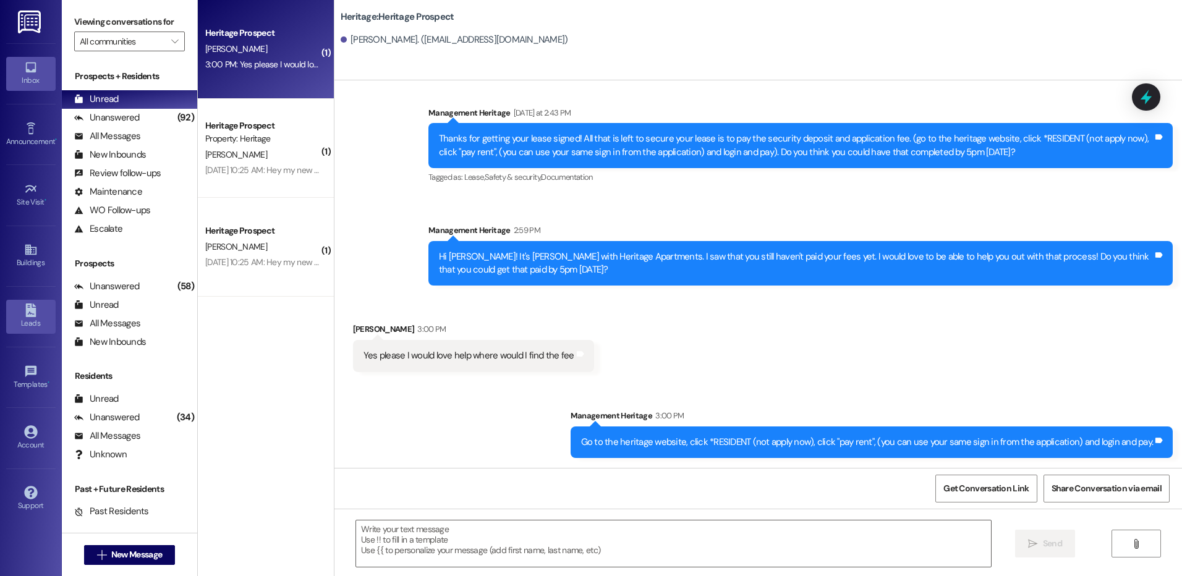
click at [43, 308] on link "Leads" at bounding box center [30, 316] width 49 height 33
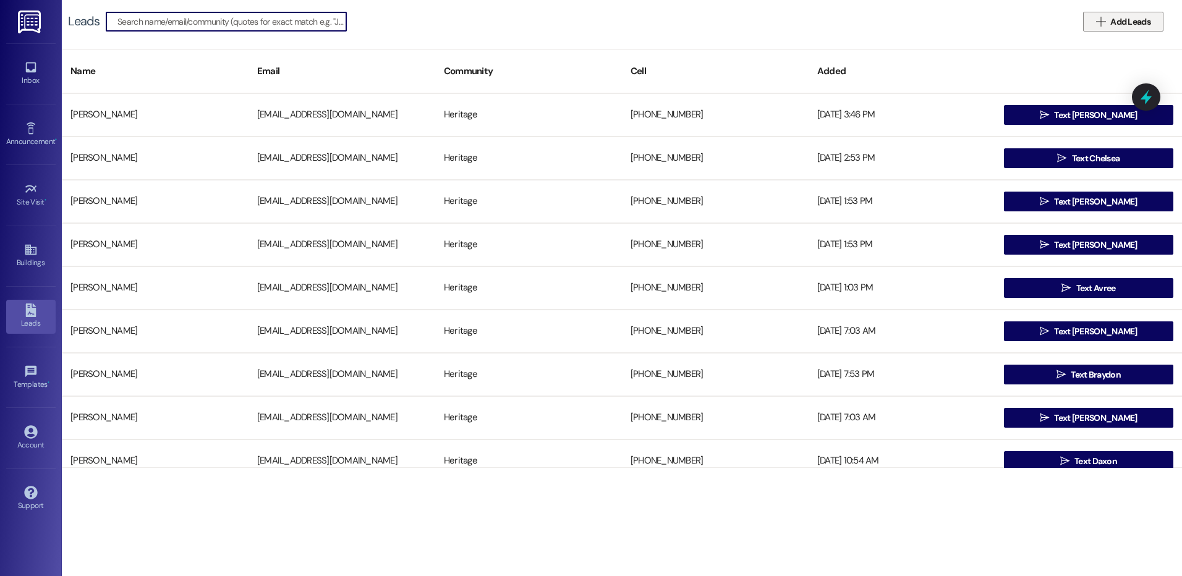
click at [1140, 21] on span "Add Leads" at bounding box center [1130, 21] width 40 height 13
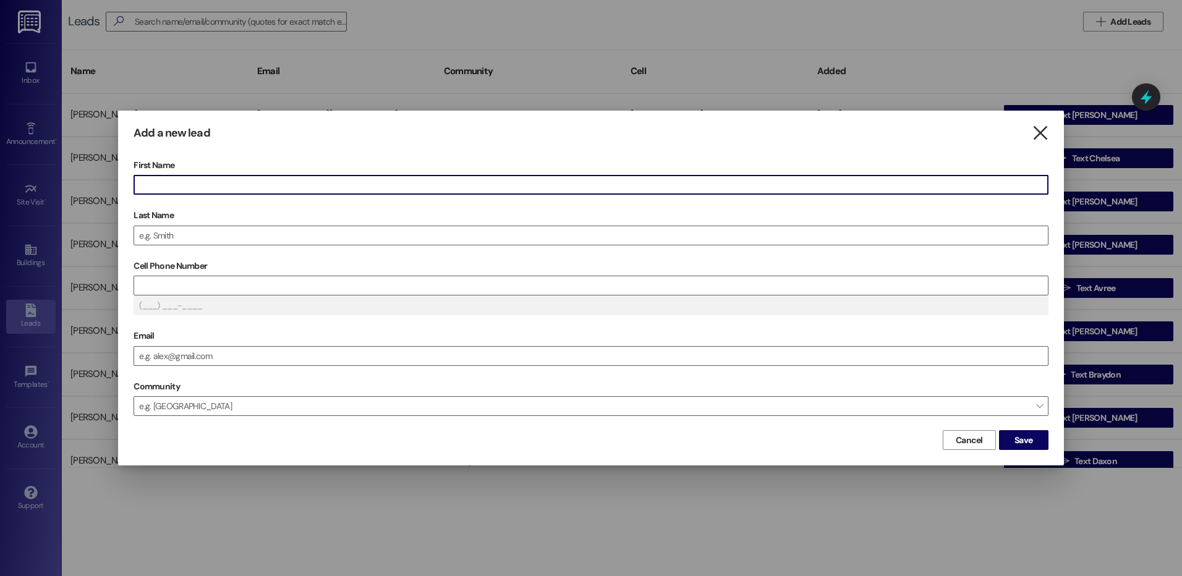
click at [1046, 132] on icon "" at bounding box center [1040, 133] width 17 height 13
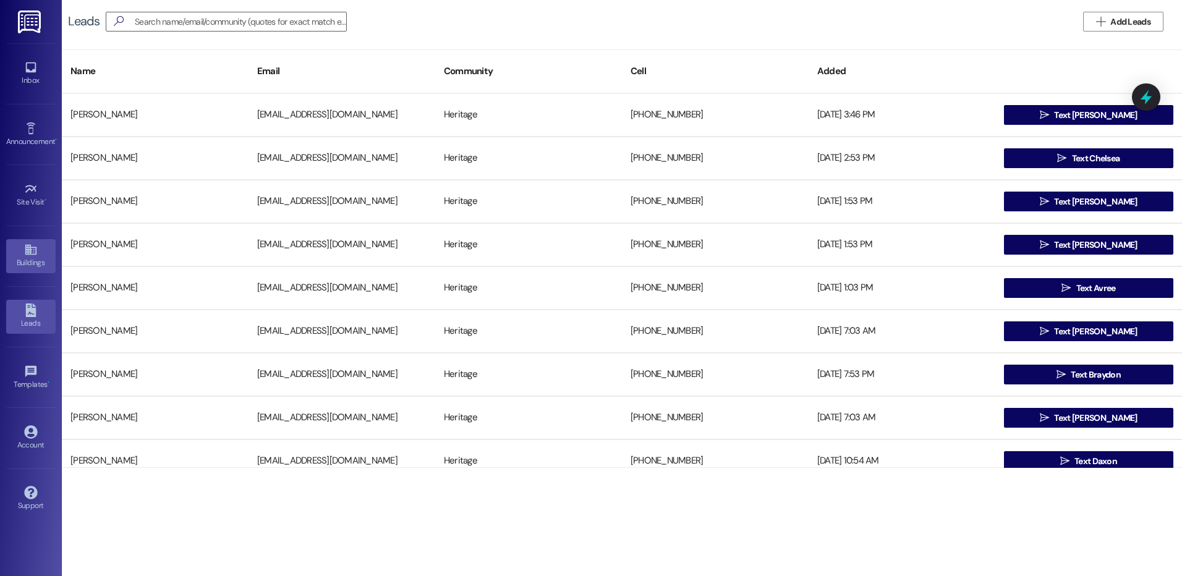
click at [30, 266] on div "Buildings" at bounding box center [31, 263] width 62 height 12
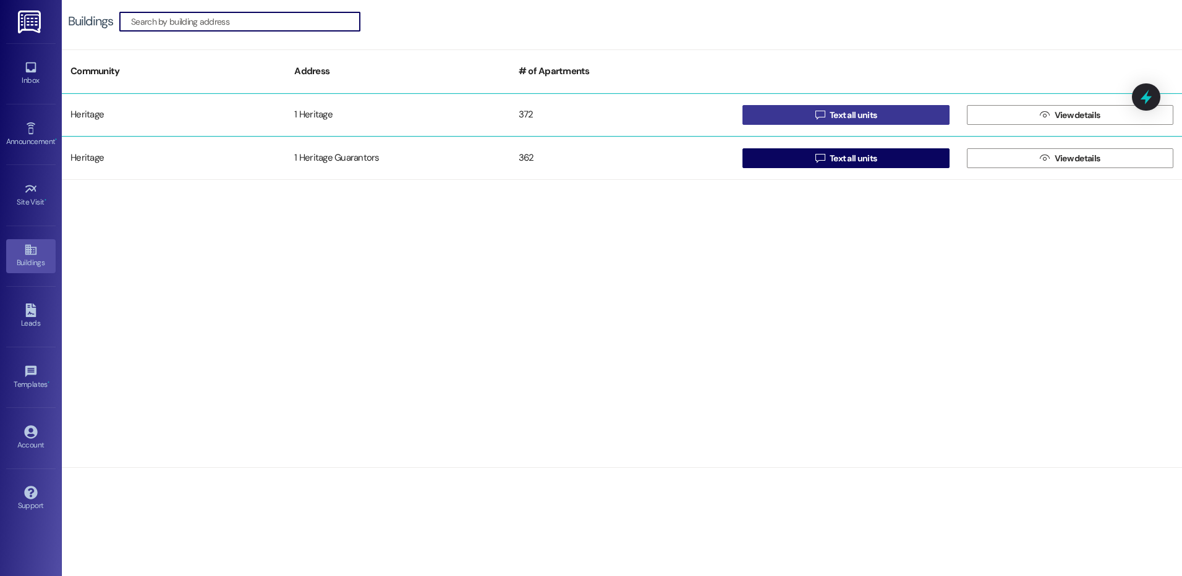
click at [795, 120] on button " Text all units" at bounding box center [845, 115] width 206 height 20
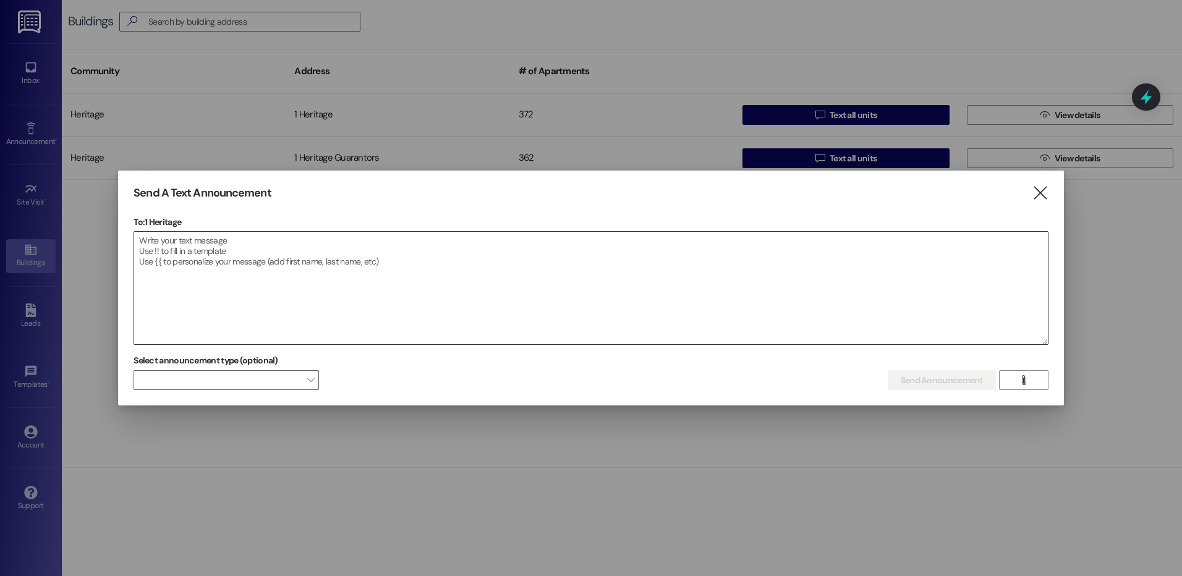
click at [313, 263] on textarea at bounding box center [591, 288] width 914 height 113
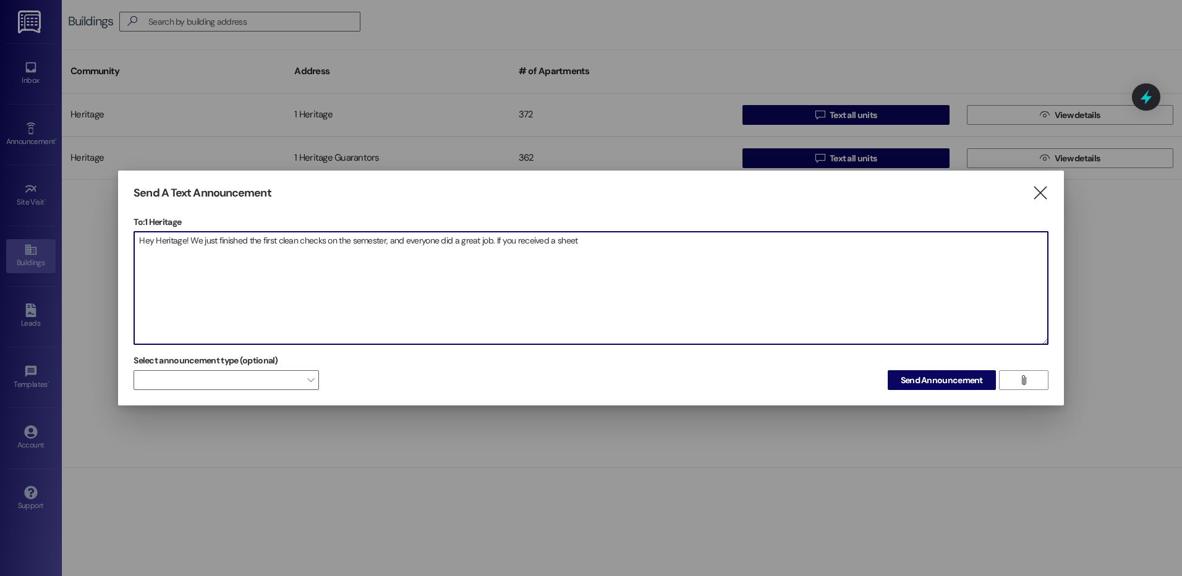
click at [588, 239] on textarea "Hey Heritage! We just finished the first clean checks on the semester, and ever…" at bounding box center [591, 288] width 914 height 113
click at [890, 239] on textarea "Hey Heritage! We just finished the first clean checks on the semester, and ever…" at bounding box center [591, 288] width 914 height 113
drag, startPoint x: 239, startPoint y: 241, endPoint x: 231, endPoint y: 240, distance: 8.1
click at [616, 241] on textarea "Hey Heritage! We just finished the first clean checks on the semester, and ever…" at bounding box center [591, 288] width 914 height 113
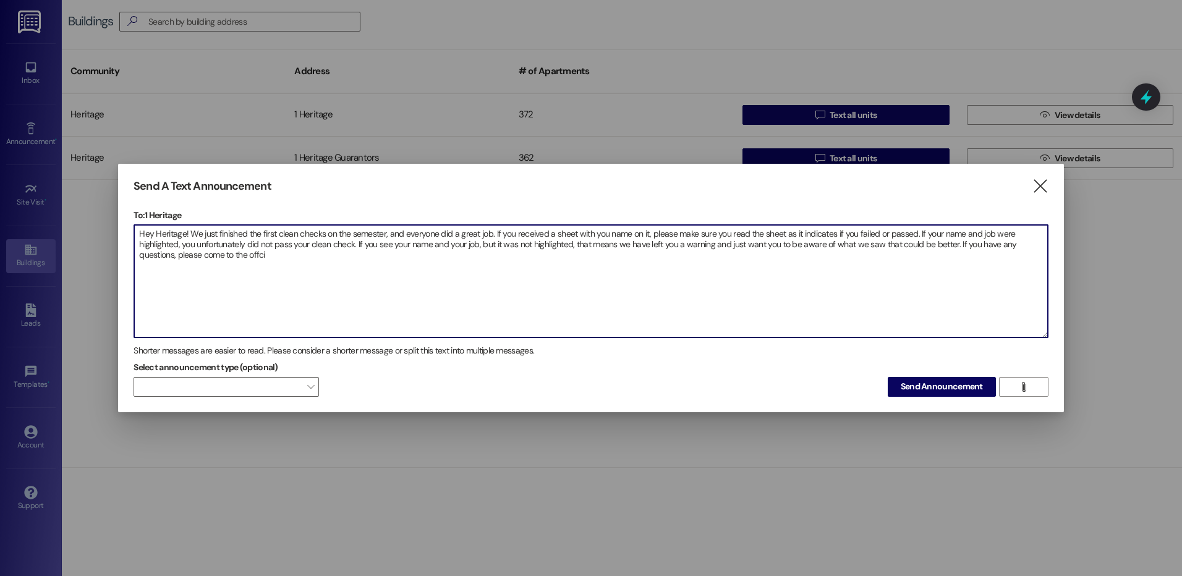
click at [280, 258] on textarea "Hey Heritage! We just finished the first clean checks on the semester, and ever…" at bounding box center [591, 281] width 914 height 113
type textarea "Hey Heritage! We just finished the first clean checks on the semester, and ever…"
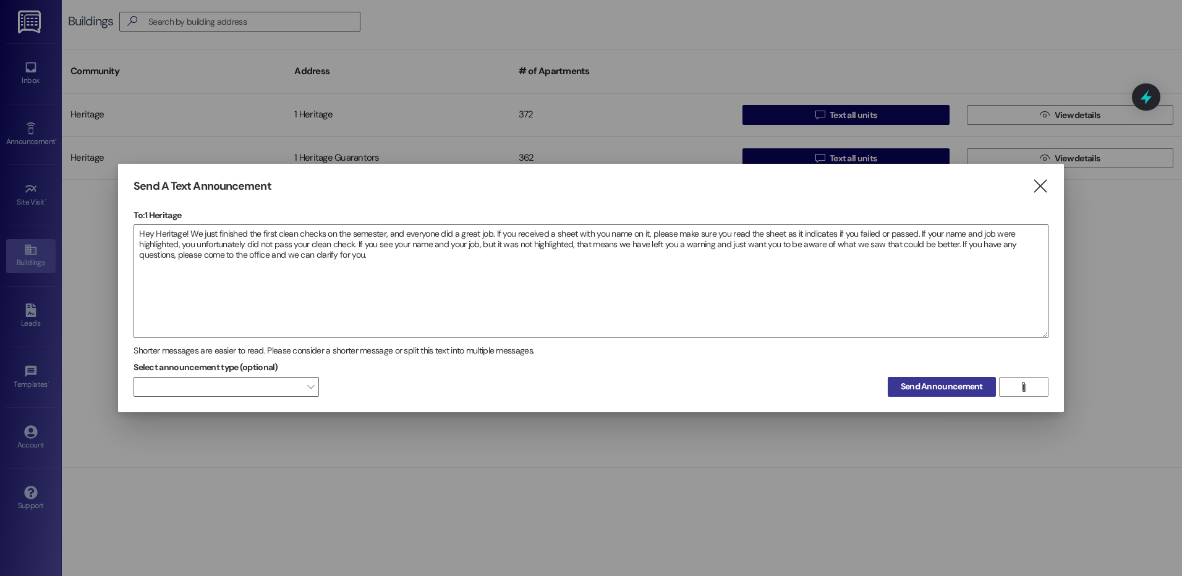
click at [945, 389] on span "Send Announcement" at bounding box center [942, 386] width 82 height 13
